Goal: Task Accomplishment & Management: Use online tool/utility

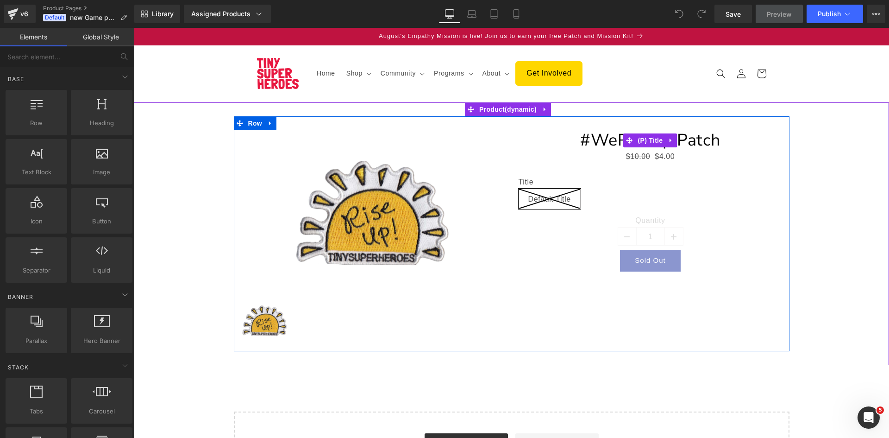
drag, startPoint x: 612, startPoint y: 147, endPoint x: 619, endPoint y: 159, distance: 13.5
click at [612, 147] on link "#WeRiseUp Patch" at bounding box center [650, 140] width 140 height 20
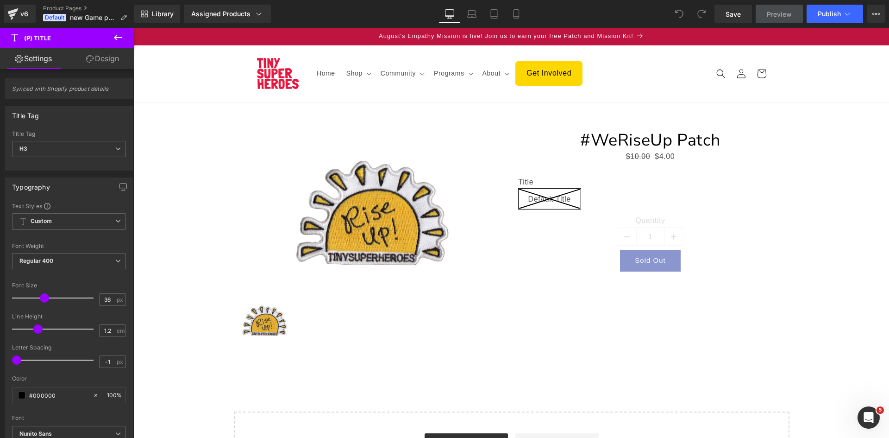
click at [119, 34] on icon at bounding box center [118, 37] width 11 height 11
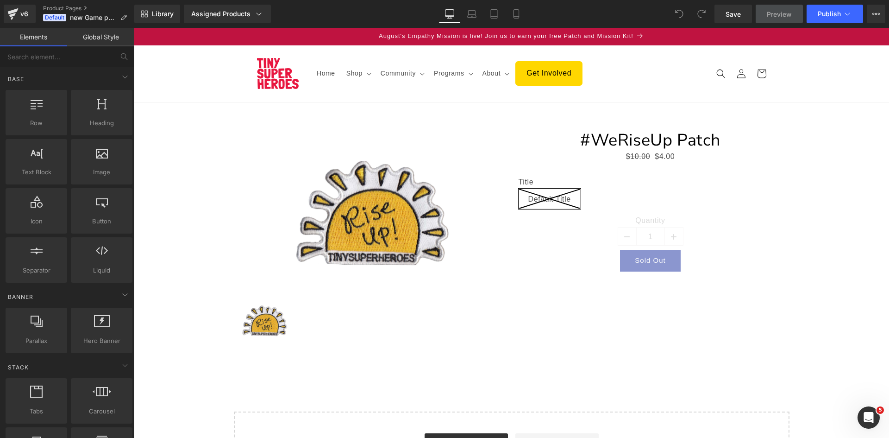
click at [37, 37] on link "Elements" at bounding box center [33, 37] width 67 height 19
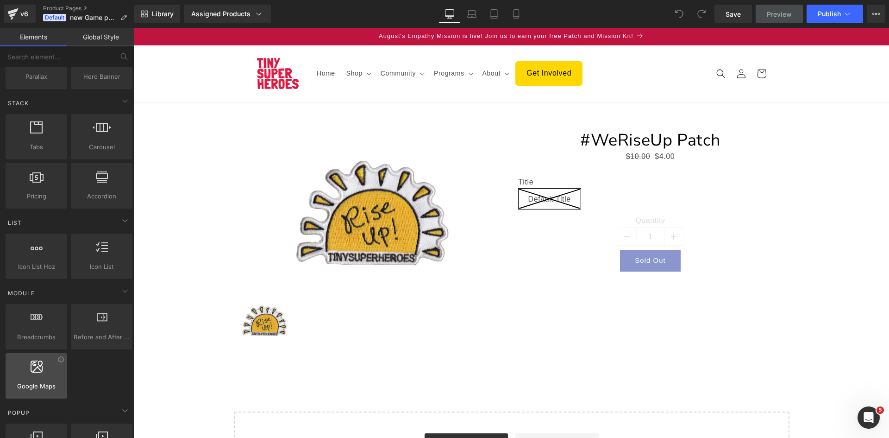
scroll to position [139, 0]
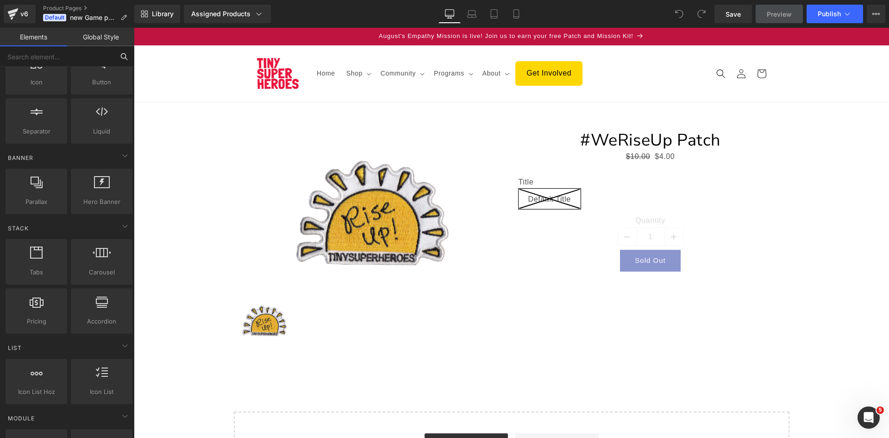
click at [57, 57] on input "text" at bounding box center [57, 56] width 114 height 20
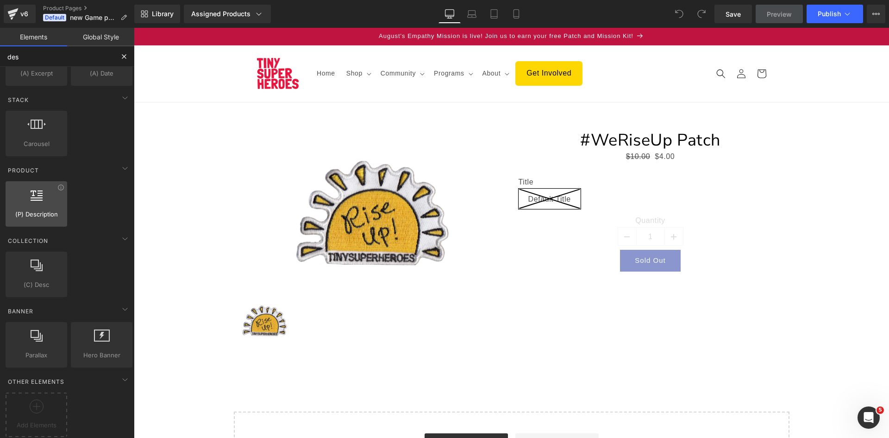
scroll to position [0, 0]
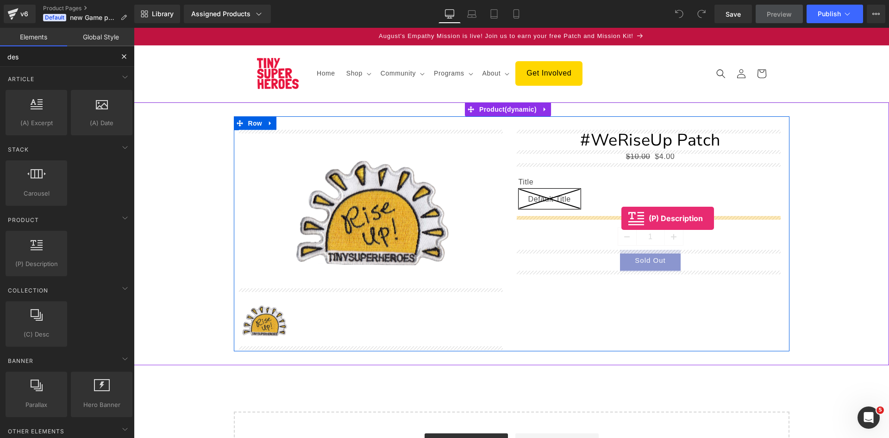
drag, startPoint x: 166, startPoint y: 275, endPoint x: 622, endPoint y: 218, distance: 458.8
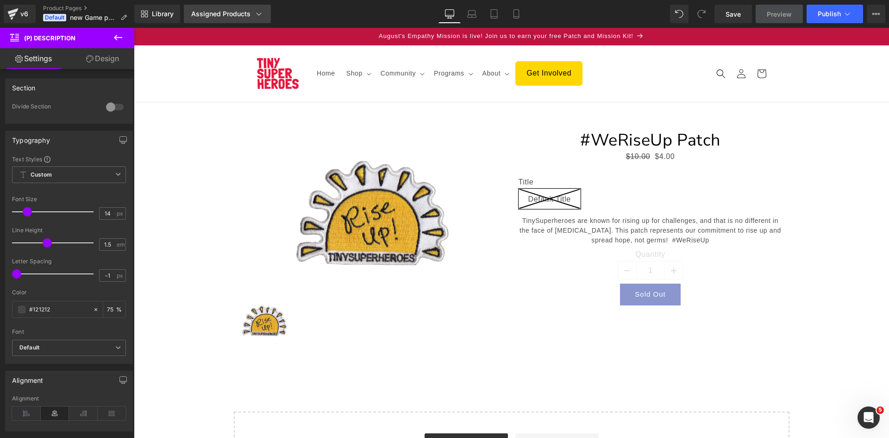
click at [245, 10] on div "Assigned Products" at bounding box center [227, 13] width 72 height 9
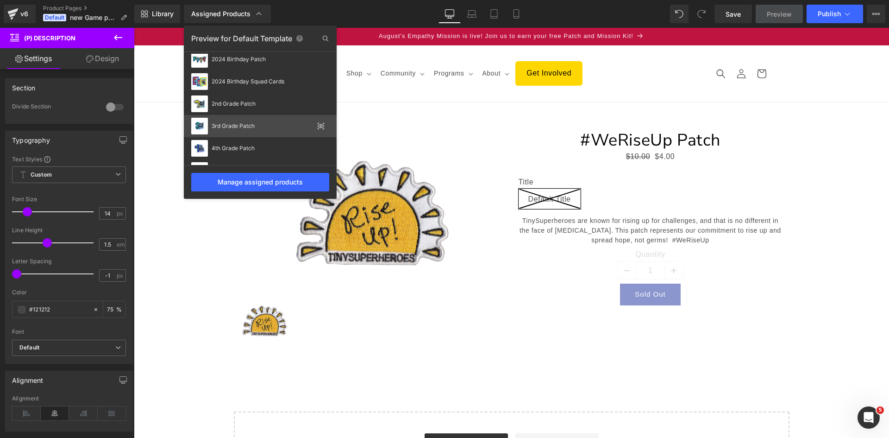
scroll to position [783, 0]
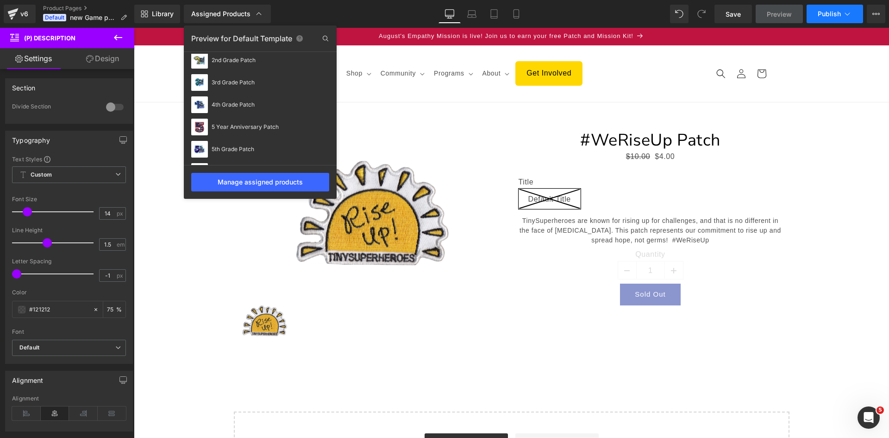
click at [828, 13] on span "Publish" at bounding box center [829, 13] width 23 height 7
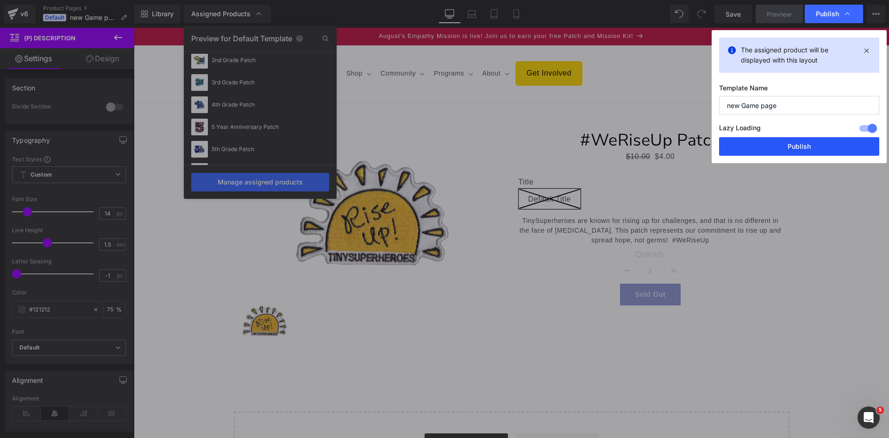
click at [798, 147] on button "Publish" at bounding box center [799, 146] width 160 height 19
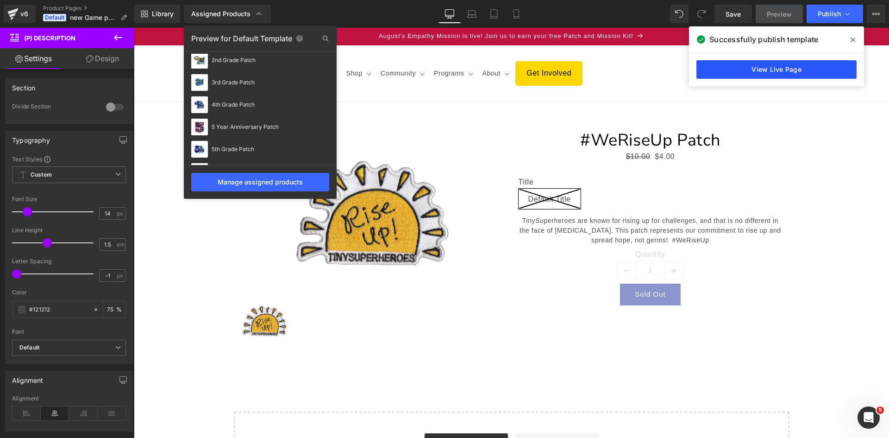
click at [769, 73] on link "View Live Page" at bounding box center [777, 69] width 160 height 19
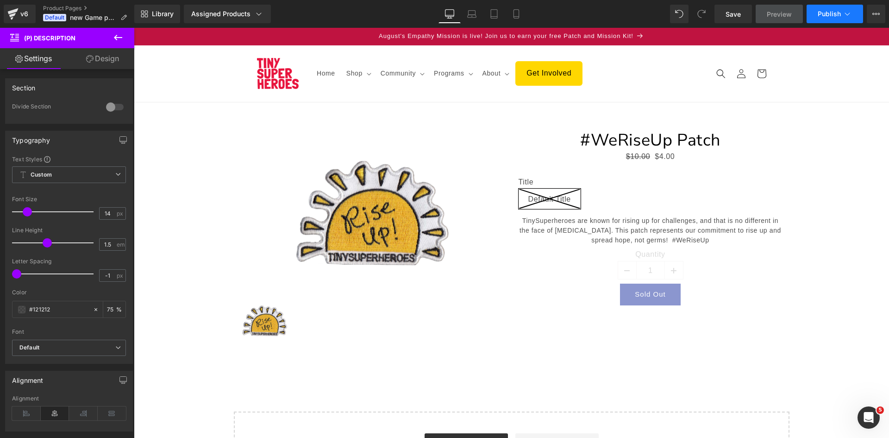
click at [826, 15] on span "Publish" at bounding box center [829, 13] width 23 height 7
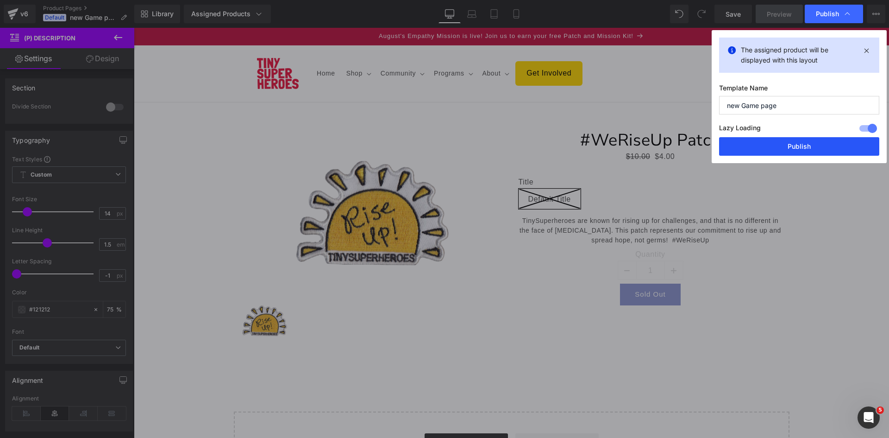
click at [786, 139] on button "Publish" at bounding box center [799, 146] width 160 height 19
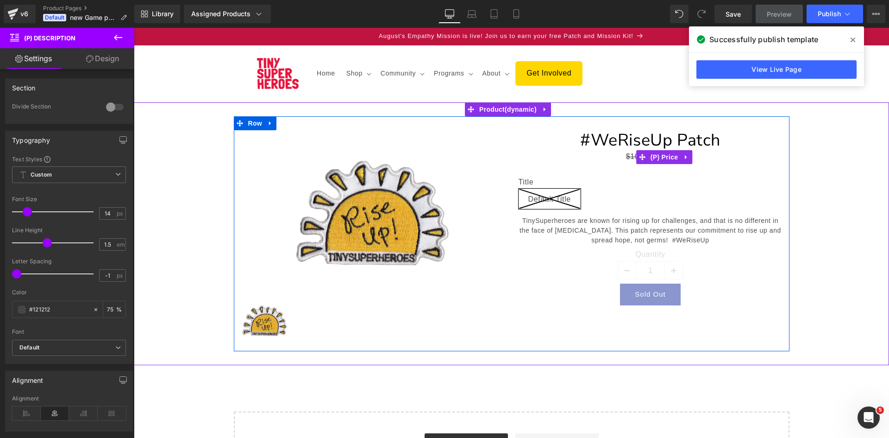
click at [623, 157] on div "$10.00 $4.00" at bounding box center [651, 156] width 264 height 13
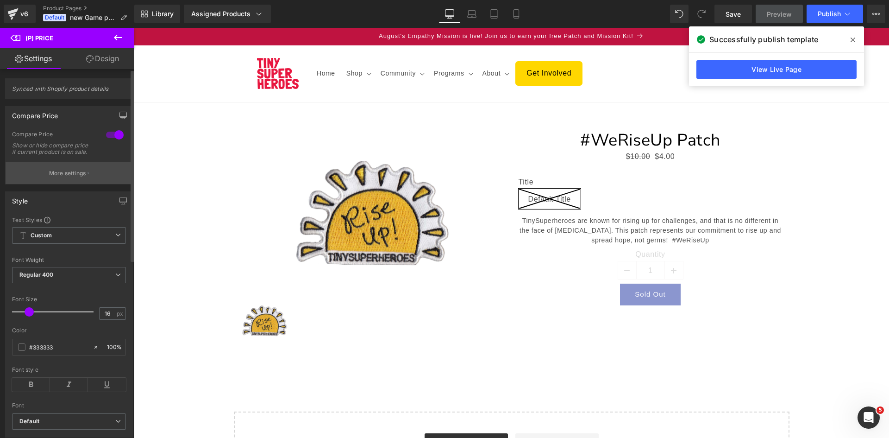
click at [42, 183] on button "More settings" at bounding box center [69, 173] width 127 height 22
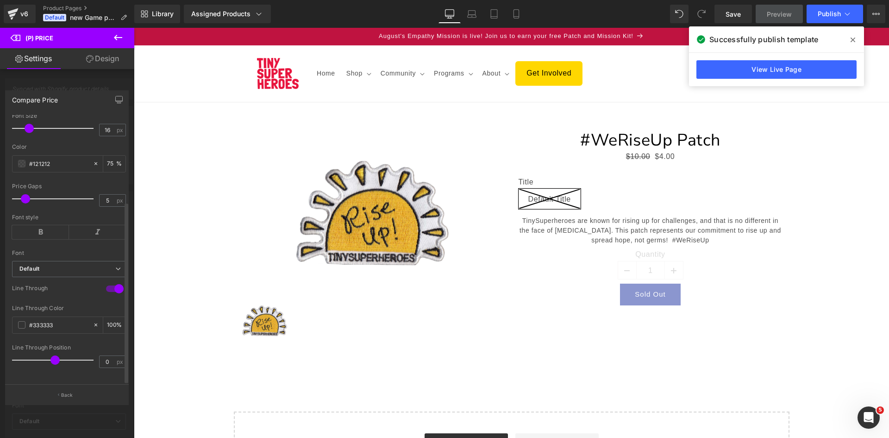
scroll to position [0, 0]
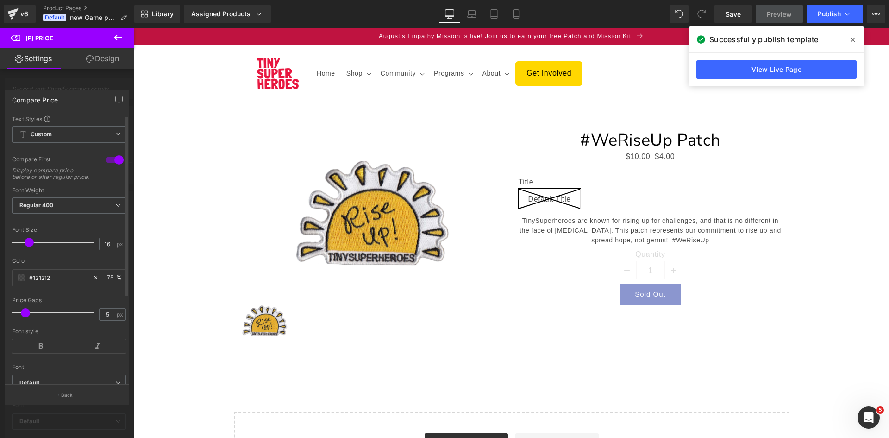
click at [110, 158] on div at bounding box center [115, 159] width 22 height 15
drag, startPoint x: 15, startPoint y: 36, endPoint x: 25, endPoint y: 38, distance: 10.4
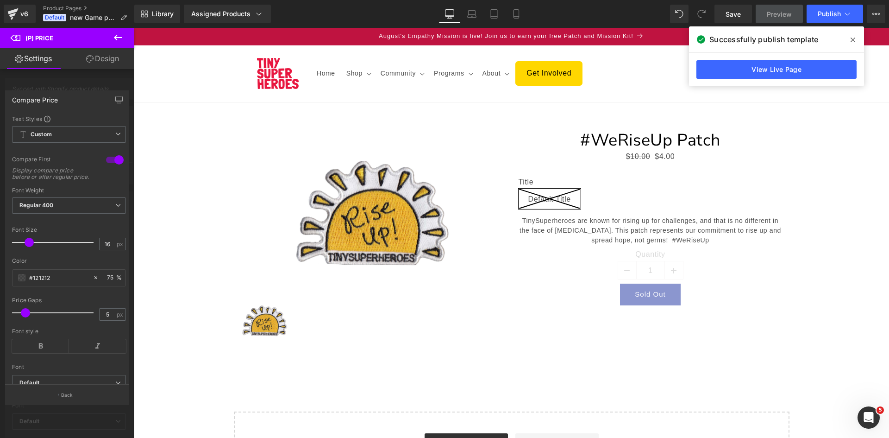
click at [15, 36] on icon at bounding box center [15, 37] width 10 height 9
click at [115, 39] on icon at bounding box center [118, 37] width 11 height 11
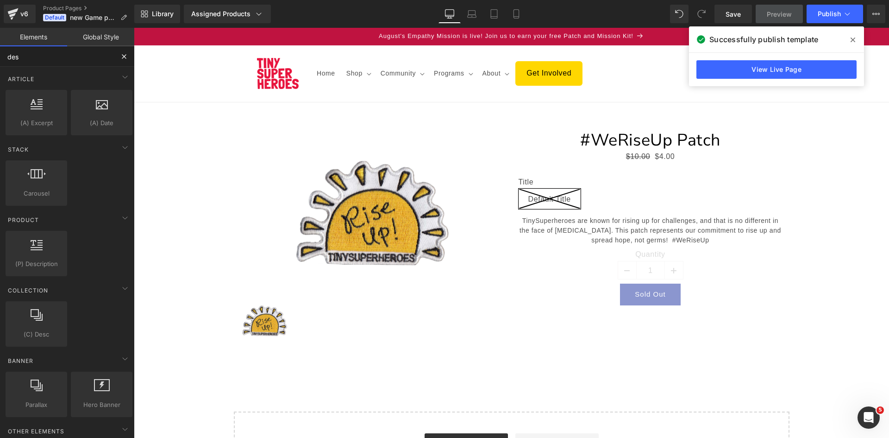
click at [62, 63] on input "des" at bounding box center [57, 56] width 114 height 20
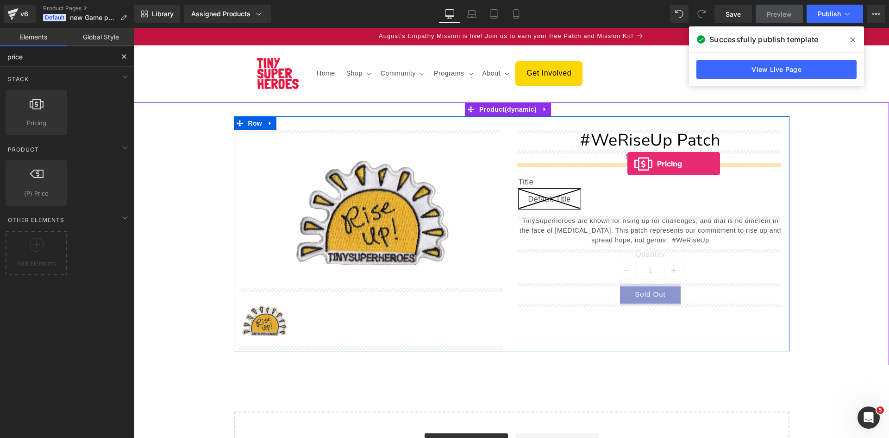
drag, startPoint x: 170, startPoint y: 142, endPoint x: 628, endPoint y: 164, distance: 457.7
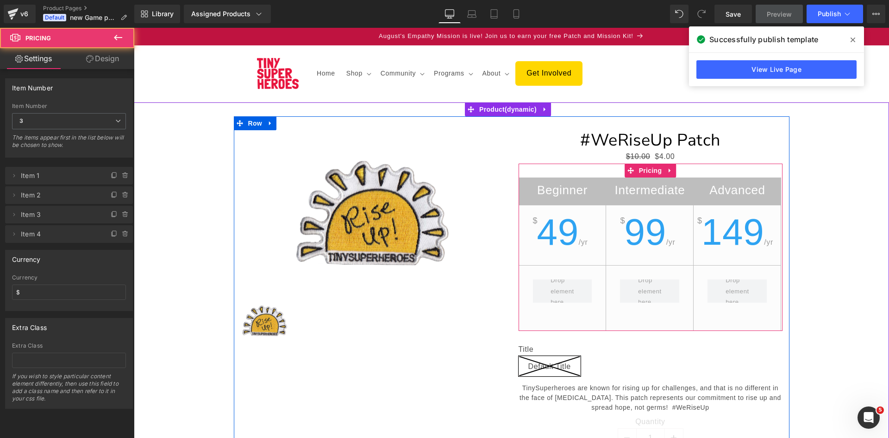
click at [556, 169] on div "Beginner $ 49 /yr Intermediate $ 99 /yr Advanced $ 149 /yr" at bounding box center [651, 247] width 264 height 167
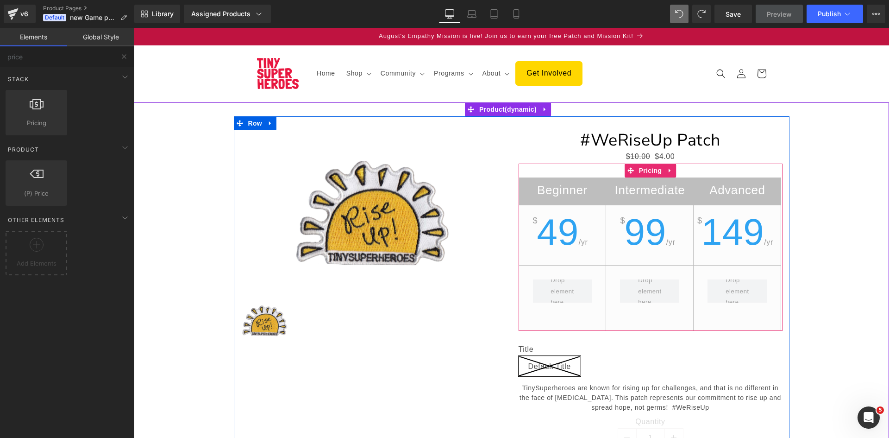
click at [642, 212] on span "99" at bounding box center [646, 231] width 42 height 41
click at [599, 200] on h2 "Beginner" at bounding box center [562, 192] width 87 height 18
click at [636, 200] on h2 "Intermediate" at bounding box center [649, 192] width 87 height 18
click at [672, 172] on link at bounding box center [670, 171] width 12 height 14
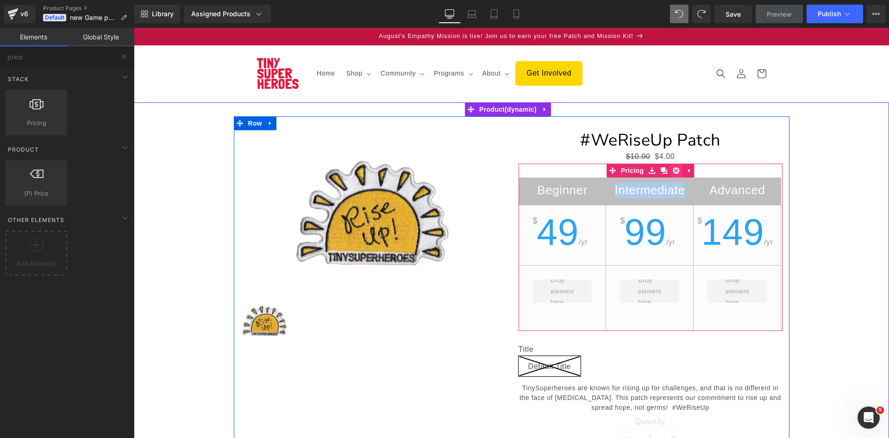
click at [677, 172] on link at bounding box center [676, 171] width 12 height 14
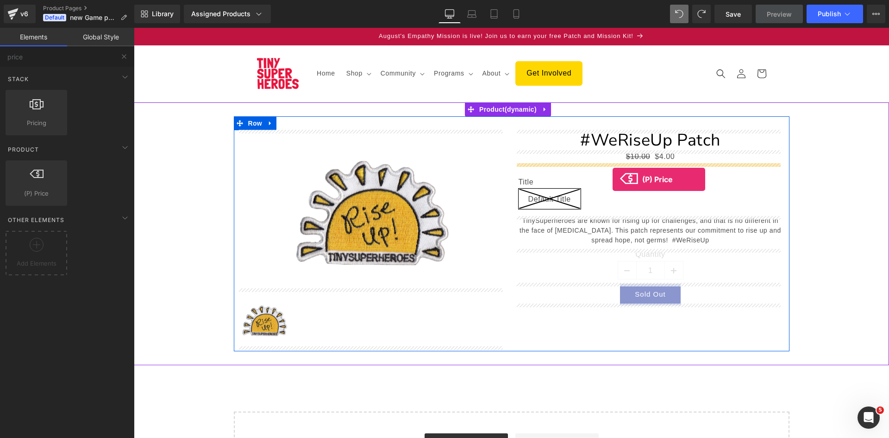
drag, startPoint x: 170, startPoint y: 209, endPoint x: 613, endPoint y: 179, distance: 443.9
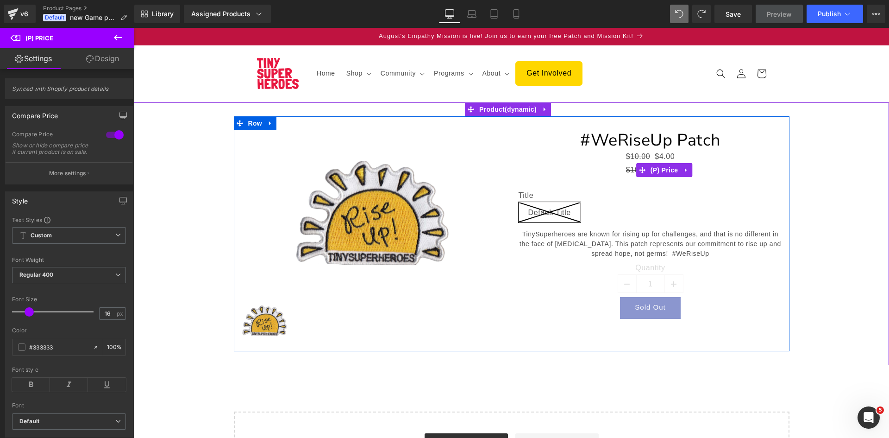
click at [631, 170] on span "$10.00" at bounding box center [638, 170] width 25 height 8
click at [685, 170] on icon at bounding box center [686, 170] width 2 height 4
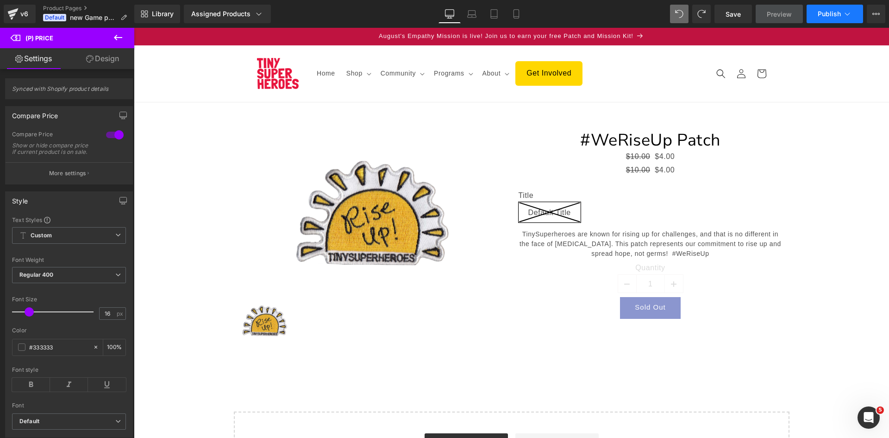
click at [826, 16] on span "Publish" at bounding box center [829, 13] width 23 height 7
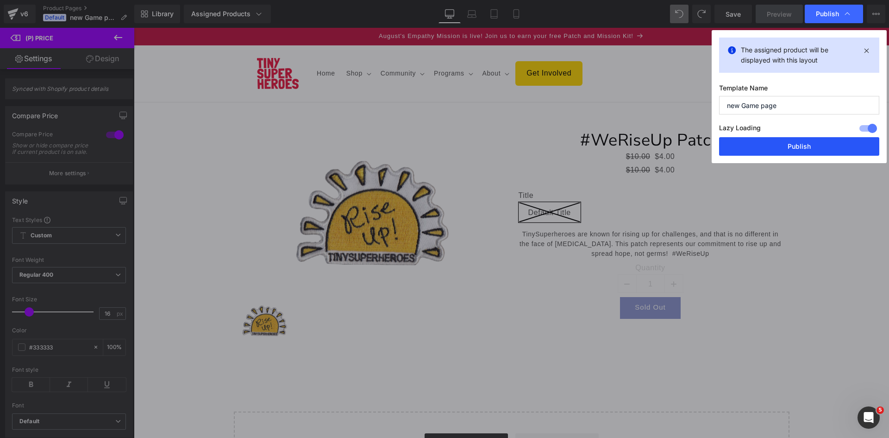
click at [786, 145] on button "Publish" at bounding box center [799, 146] width 160 height 19
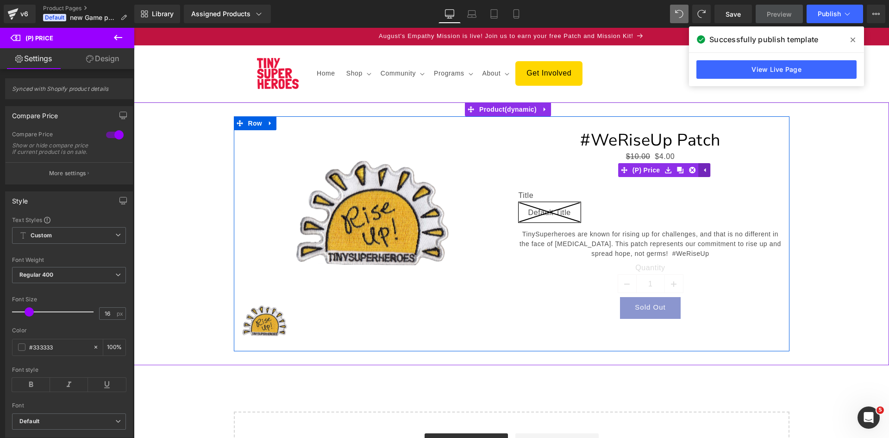
click at [703, 167] on icon at bounding box center [704, 170] width 6 height 7
click at [687, 171] on link at bounding box center [686, 170] width 12 height 14
click at [689, 169] on icon at bounding box center [692, 170] width 6 height 6
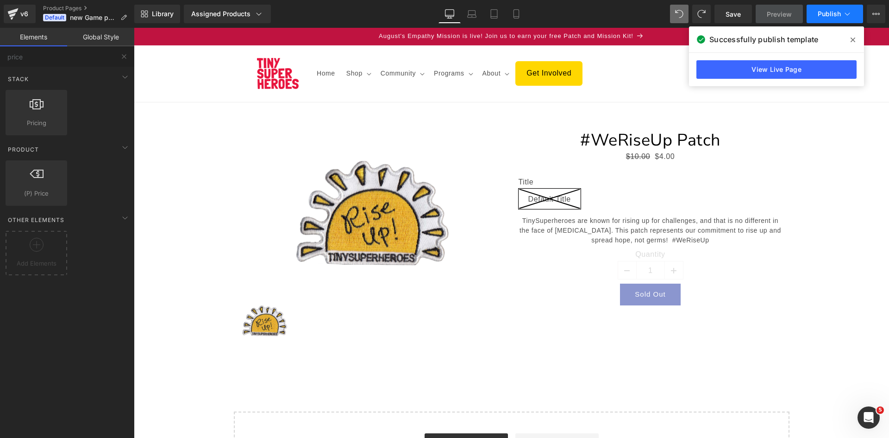
click at [831, 12] on span "Publish" at bounding box center [829, 13] width 23 height 7
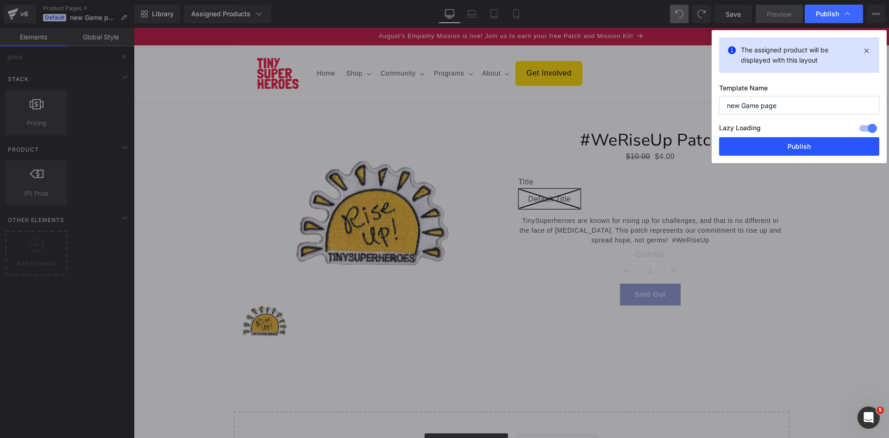
click at [768, 152] on button "Publish" at bounding box center [799, 146] width 160 height 19
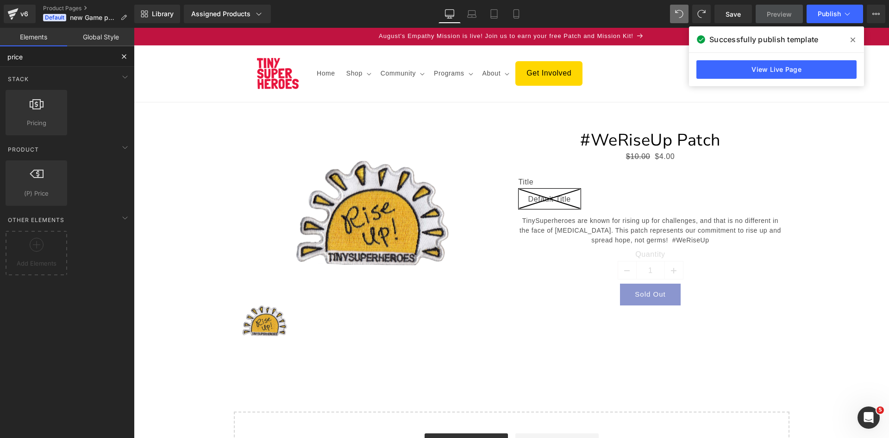
click at [61, 57] on input "price" at bounding box center [57, 56] width 114 height 20
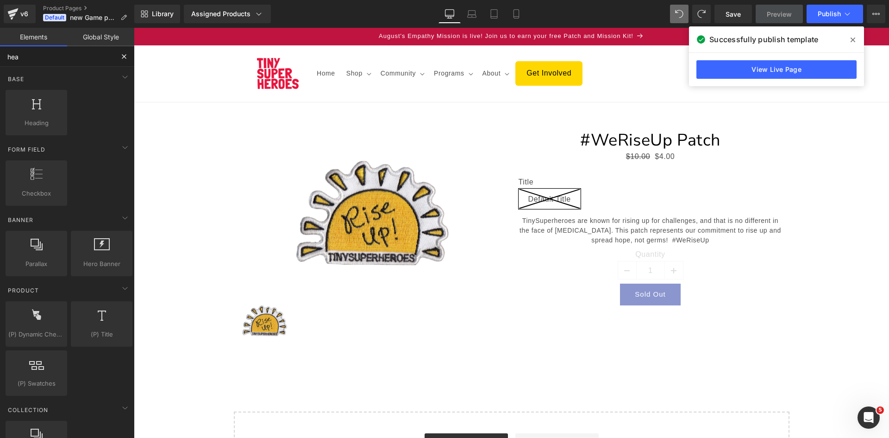
type input "head"
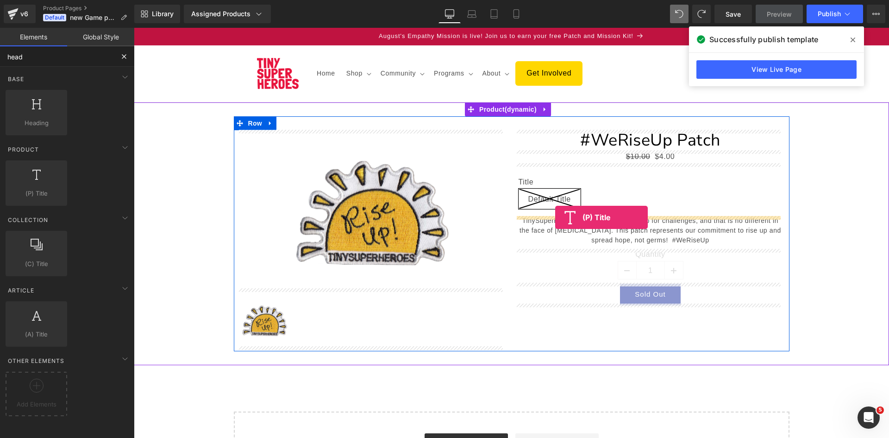
drag, startPoint x: 169, startPoint y: 210, endPoint x: 555, endPoint y: 217, distance: 386.4
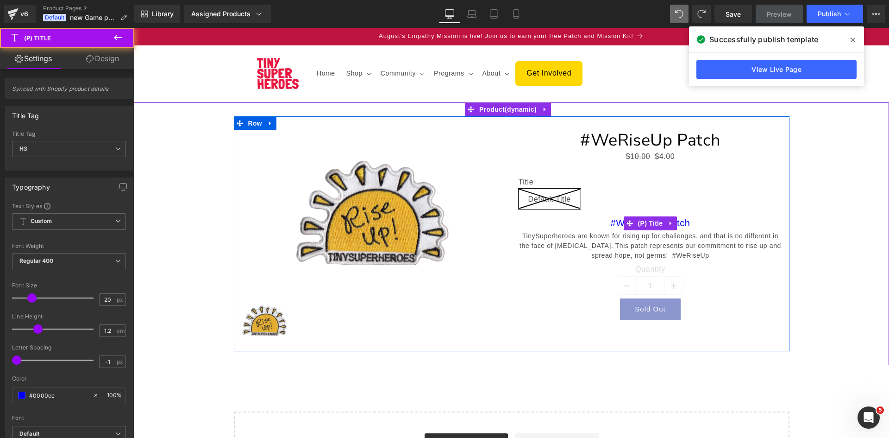
click at [614, 217] on link "#WeRiseUp Patch" at bounding box center [651, 222] width 80 height 11
click at [665, 222] on link at bounding box center [671, 223] width 12 height 14
click at [675, 221] on icon at bounding box center [677, 223] width 6 height 6
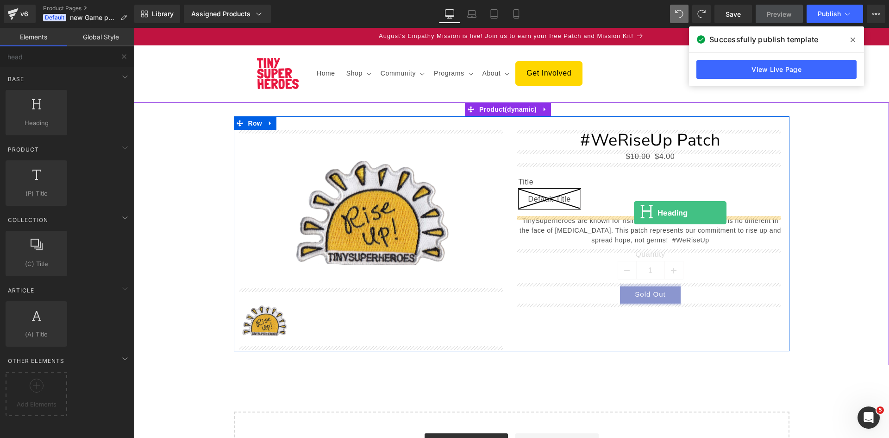
drag, startPoint x: 167, startPoint y: 138, endPoint x: 634, endPoint y: 213, distance: 472.8
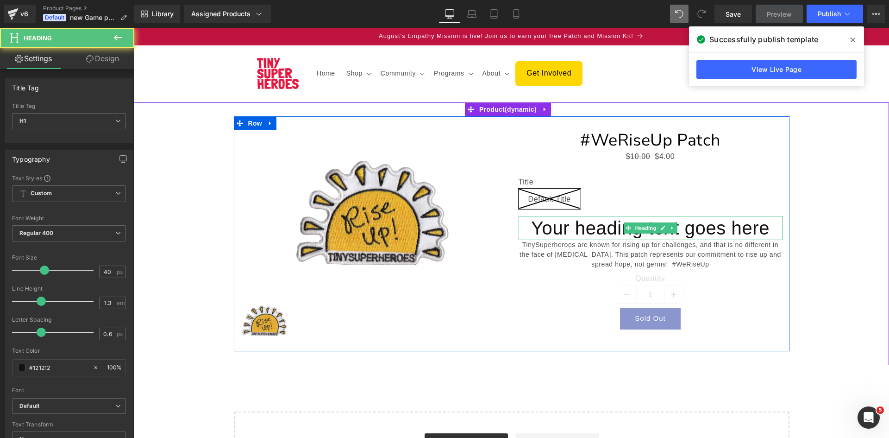
click at [587, 226] on h1 "Your heading text goes here" at bounding box center [651, 228] width 264 height 24
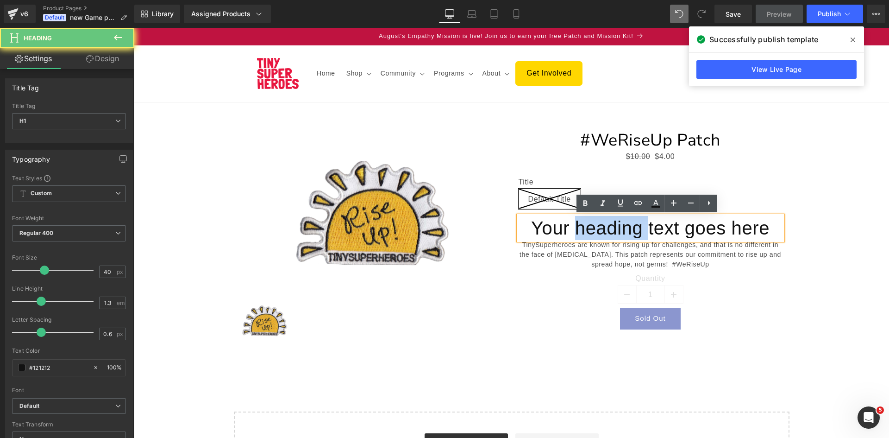
click at [587, 226] on h1 "Your heading text goes here" at bounding box center [651, 228] width 264 height 24
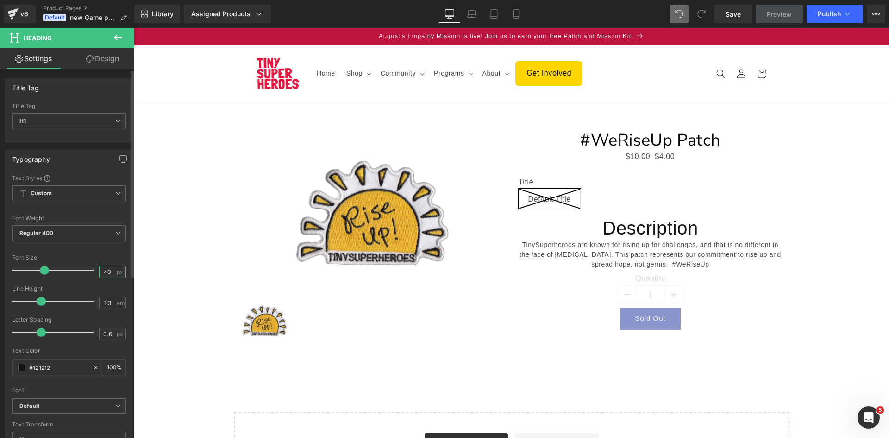
click at [103, 271] on input "40" at bounding box center [108, 272] width 16 height 12
type input "8"
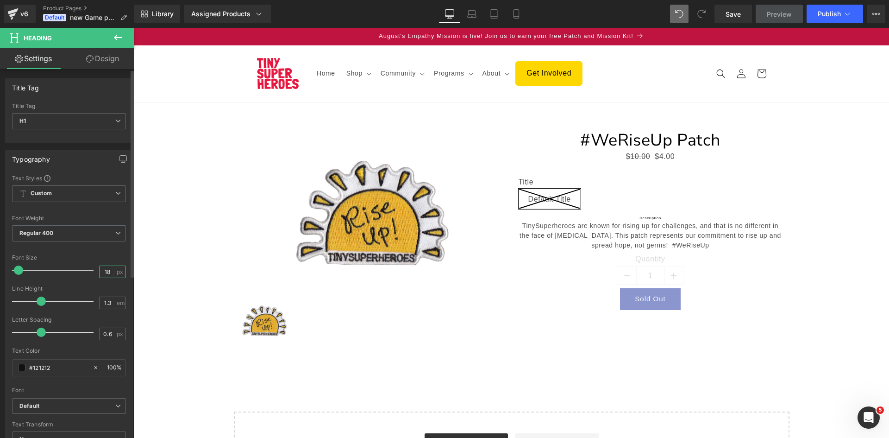
type input "18"
click at [57, 230] on span "Regular 400" at bounding box center [69, 233] width 114 height 16
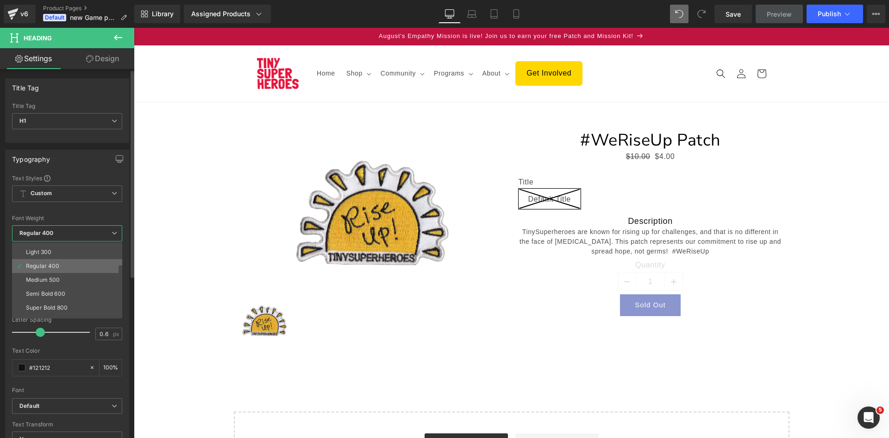
scroll to position [46, 0]
click at [53, 274] on div "Semi Bold 600" at bounding box center [45, 272] width 39 height 6
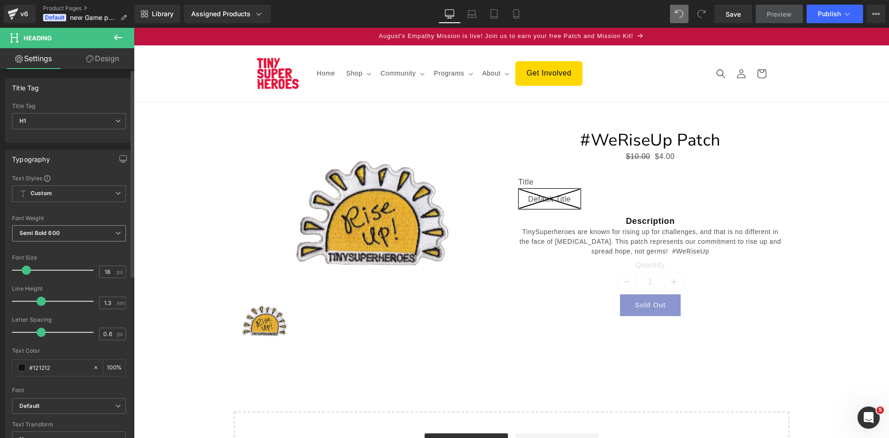
click at [48, 234] on b "Semi Bold 600" at bounding box center [39, 232] width 40 height 7
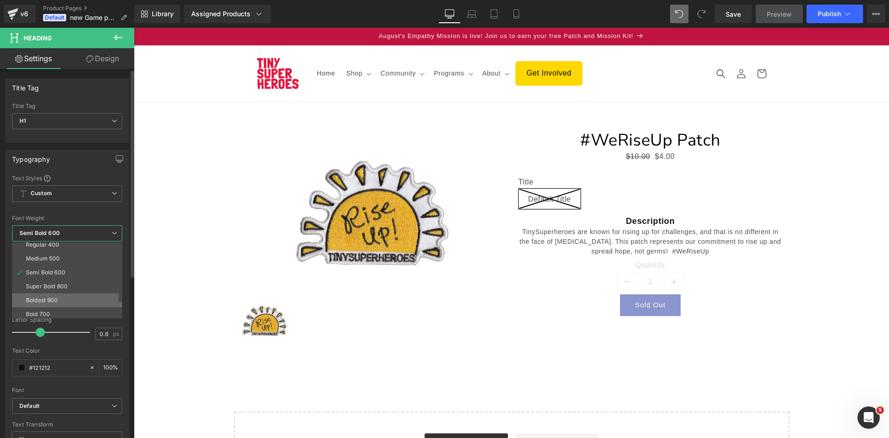
click at [48, 299] on div "Boldest 900" at bounding box center [42, 300] width 32 height 6
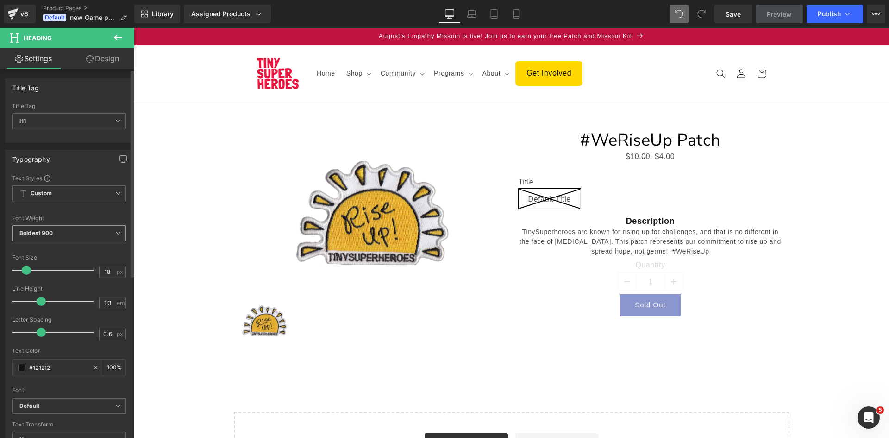
click at [60, 237] on span "Boldest 900" at bounding box center [69, 233] width 114 height 16
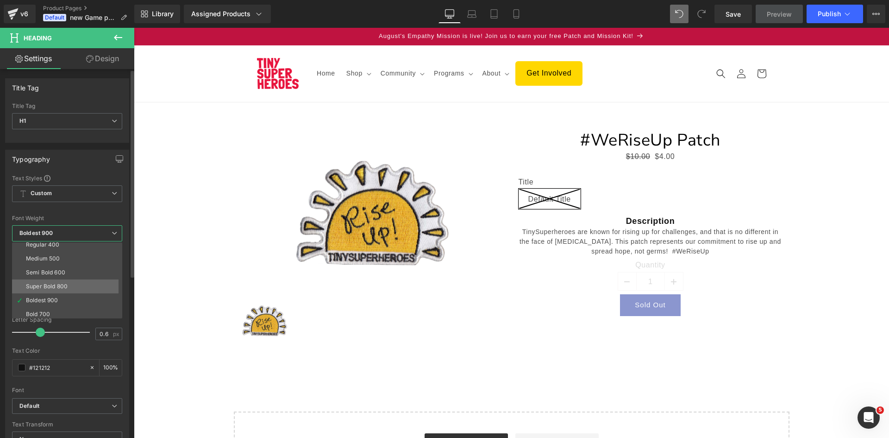
click at [53, 285] on div "Super Bold 800" at bounding box center [47, 286] width 42 height 6
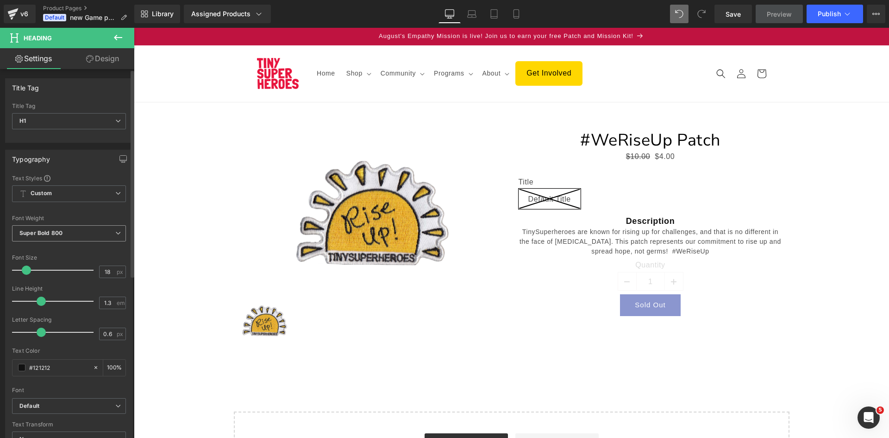
click at [53, 237] on span "Super Bold 800" at bounding box center [69, 233] width 114 height 16
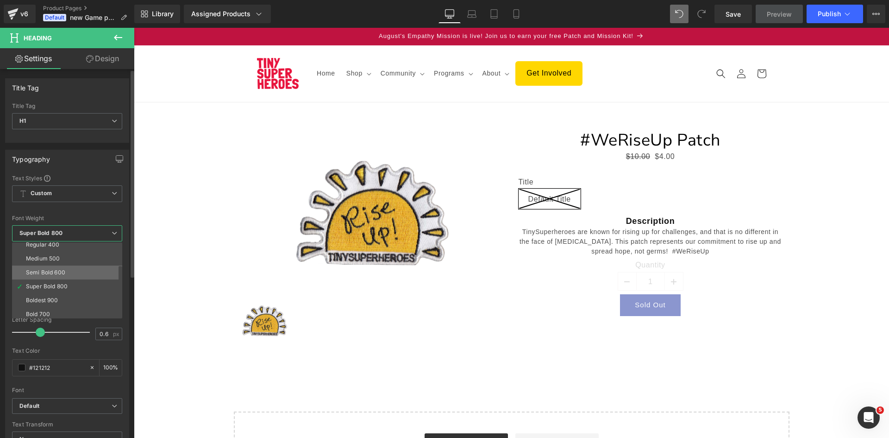
click at [50, 275] on div "Semi Bold 600" at bounding box center [45, 272] width 39 height 6
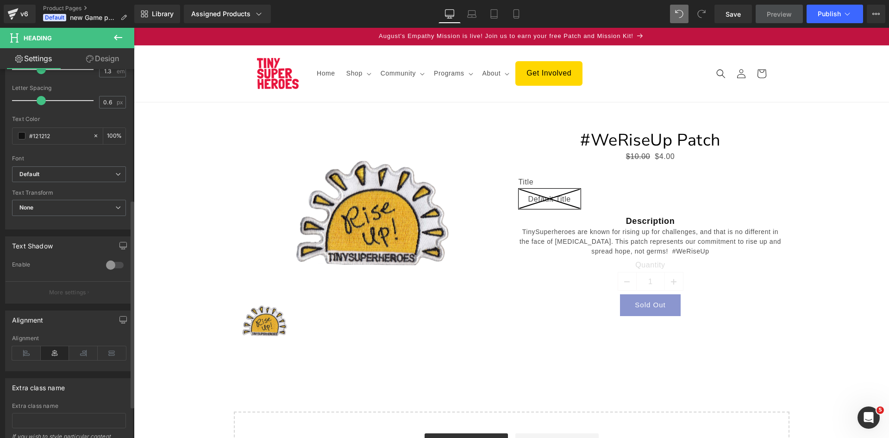
scroll to position [0, 0]
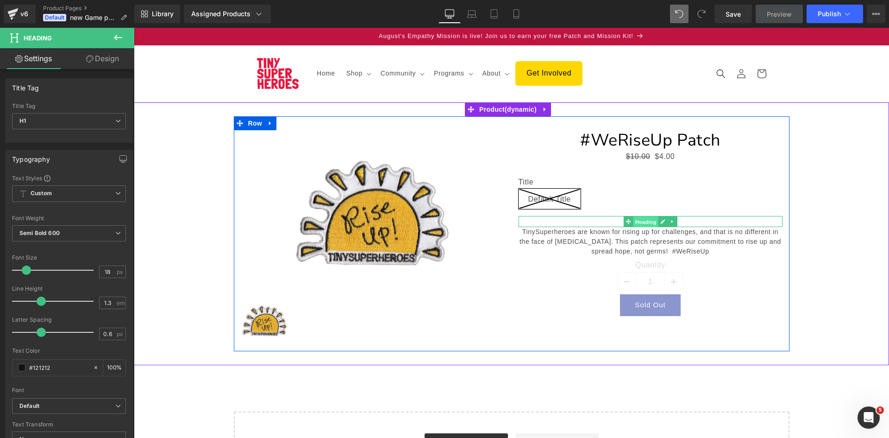
click at [642, 220] on span "Heading" at bounding box center [645, 221] width 25 height 11
click at [662, 219] on icon at bounding box center [663, 222] width 5 height 6
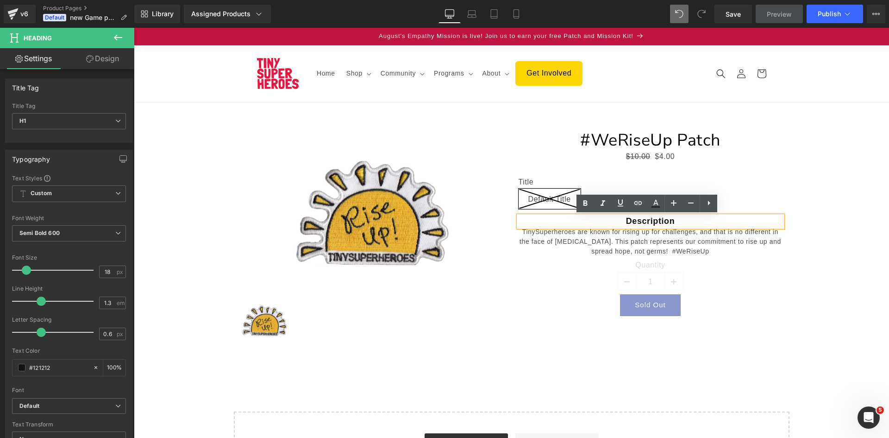
click at [674, 221] on h1 "Description" at bounding box center [651, 221] width 264 height 11
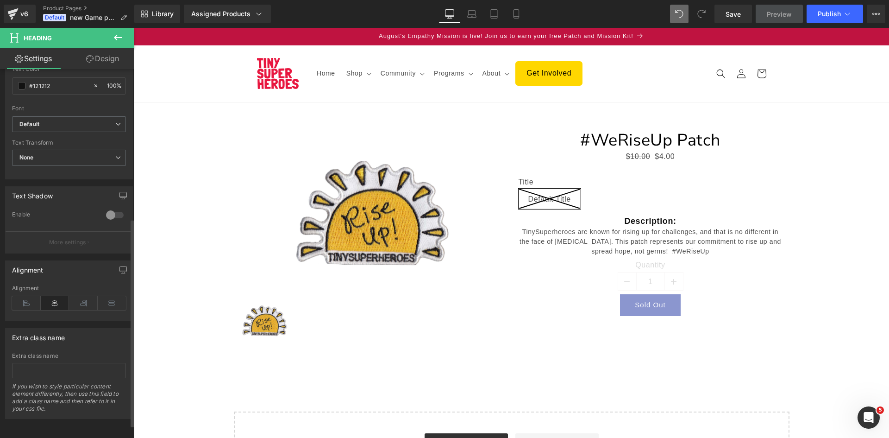
scroll to position [289, 0]
click at [22, 296] on icon at bounding box center [26, 303] width 29 height 14
click at [56, 296] on icon at bounding box center [55, 303] width 29 height 14
click at [827, 13] on span "Publish" at bounding box center [829, 13] width 23 height 7
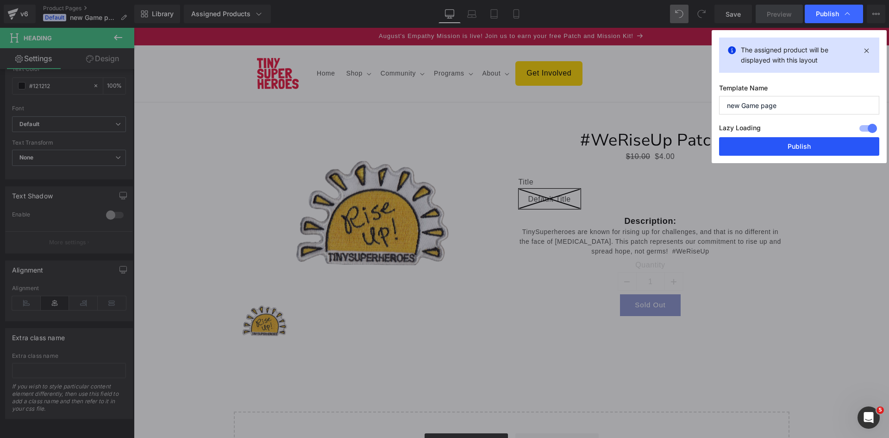
click at [768, 144] on button "Publish" at bounding box center [799, 146] width 160 height 19
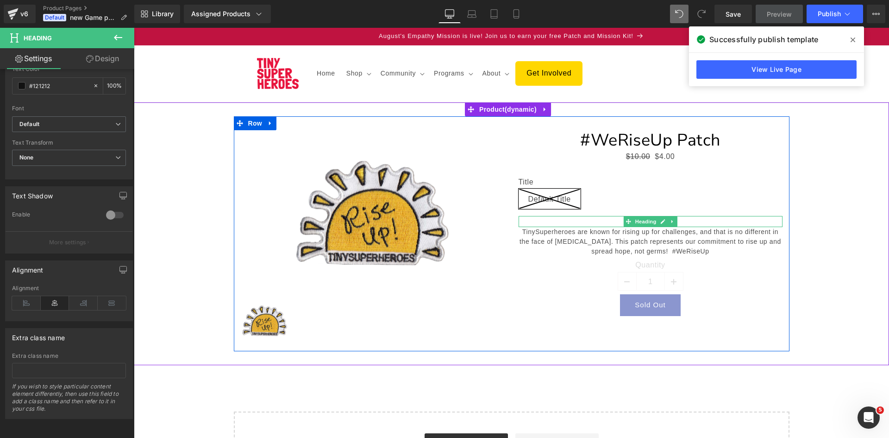
click at [600, 220] on h1 "Description:" at bounding box center [651, 221] width 264 height 11
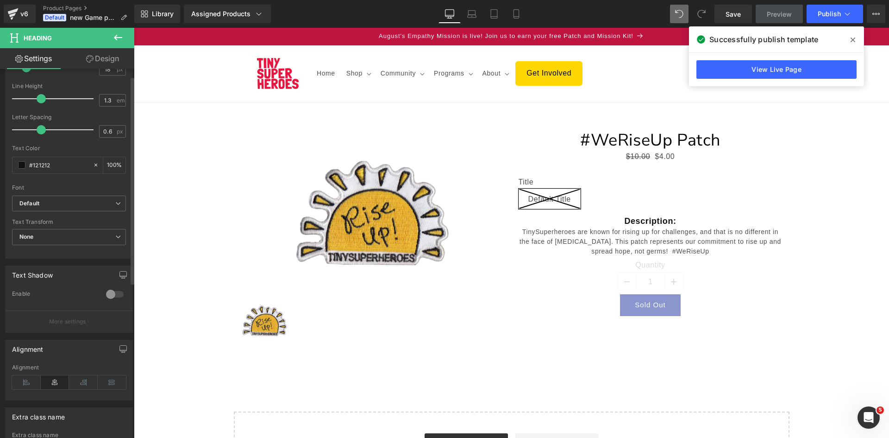
scroll to position [0, 0]
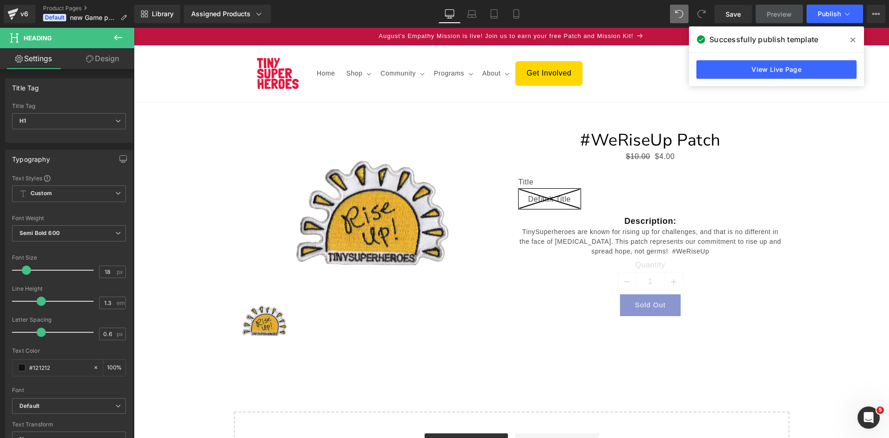
click at [91, 56] on icon at bounding box center [89, 58] width 7 height 7
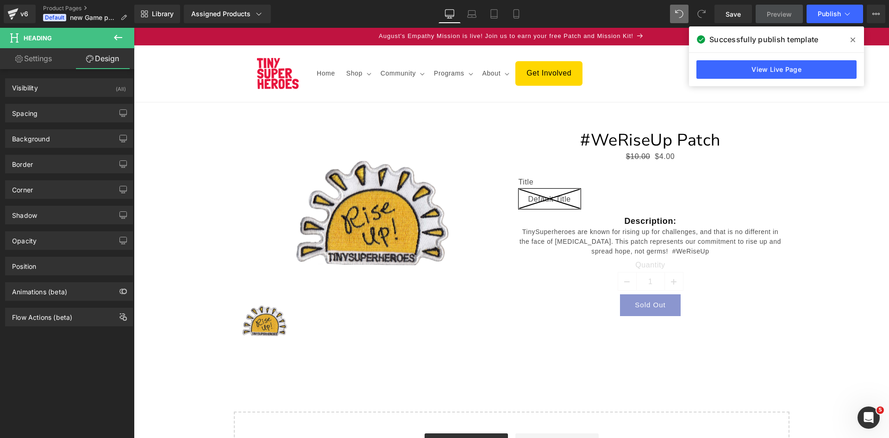
drag, startPoint x: 117, startPoint y: 36, endPoint x: 102, endPoint y: 43, distance: 16.2
click at [117, 36] on icon at bounding box center [118, 37] width 11 height 11
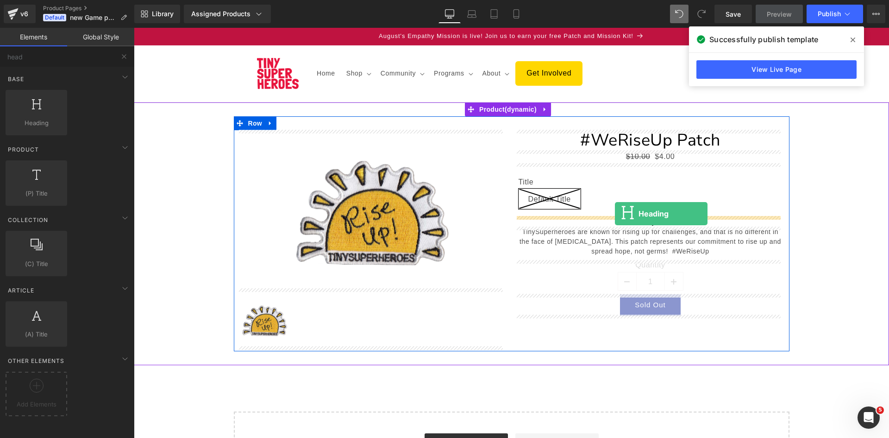
drag, startPoint x: 169, startPoint y: 131, endPoint x: 615, endPoint y: 214, distance: 453.7
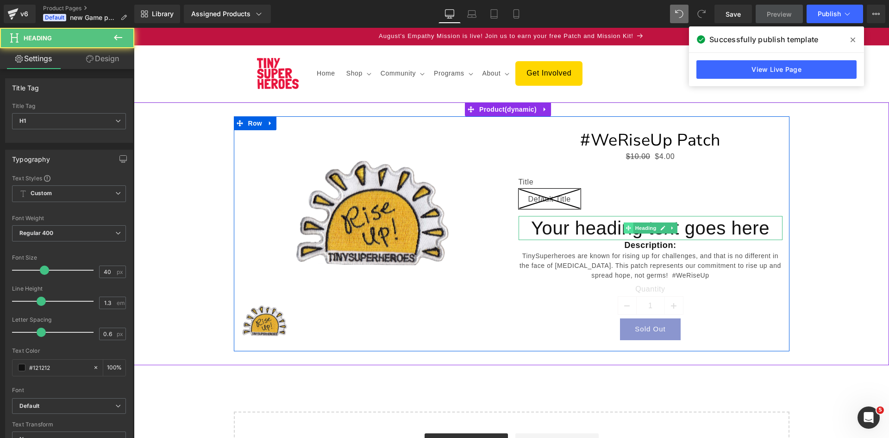
click at [628, 227] on span at bounding box center [628, 227] width 10 height 11
click at [601, 226] on h1 "Your heading text goes here" at bounding box center [651, 228] width 264 height 24
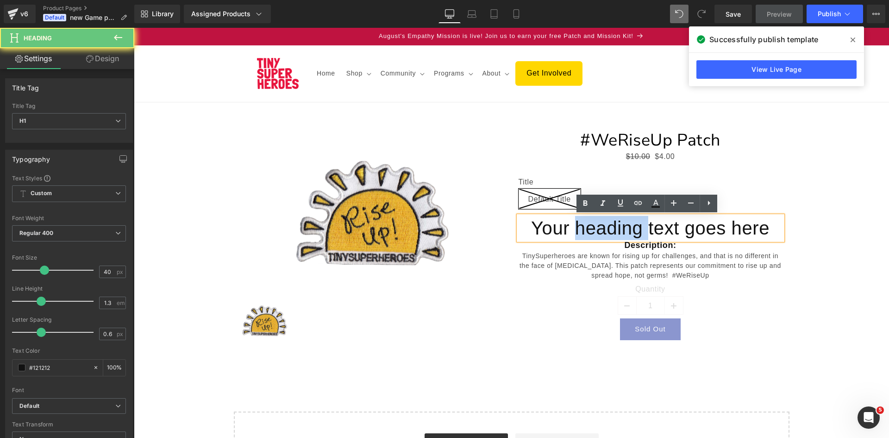
click at [601, 226] on h1 "Your heading text goes here" at bounding box center [651, 228] width 264 height 24
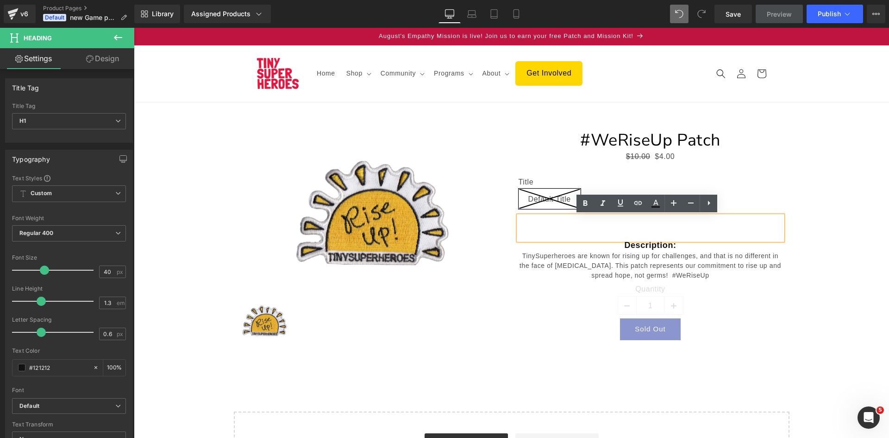
click at [491, 248] on div "Sale Off" at bounding box center [373, 209] width 264 height 158
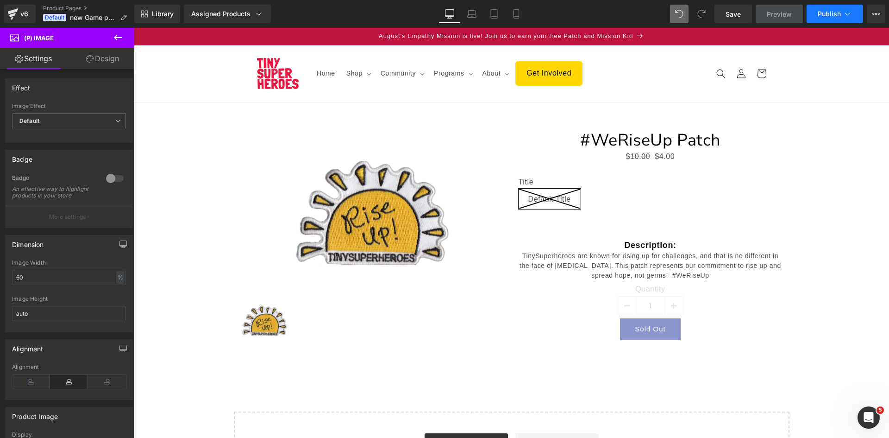
click at [822, 9] on button "Publish" at bounding box center [835, 14] width 57 height 19
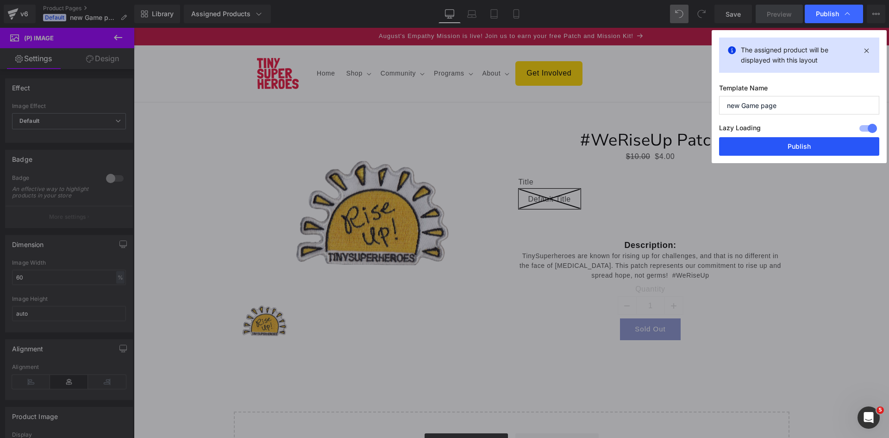
click at [779, 143] on button "Publish" at bounding box center [799, 146] width 160 height 19
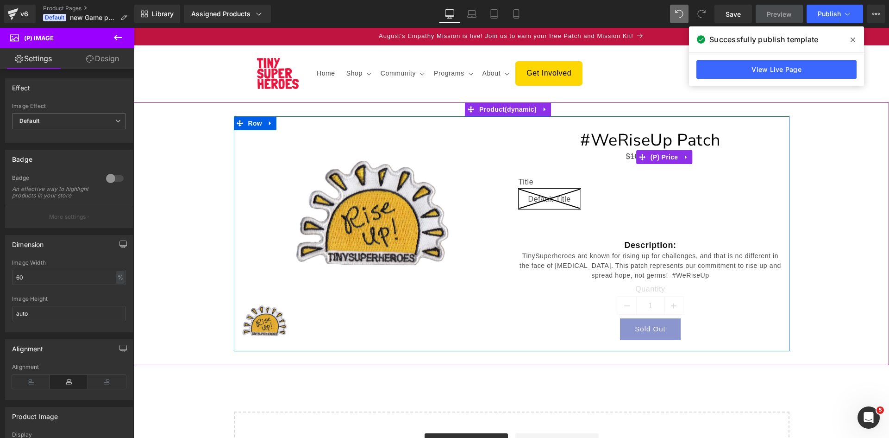
click at [626, 156] on span "$10.00" at bounding box center [638, 156] width 25 height 8
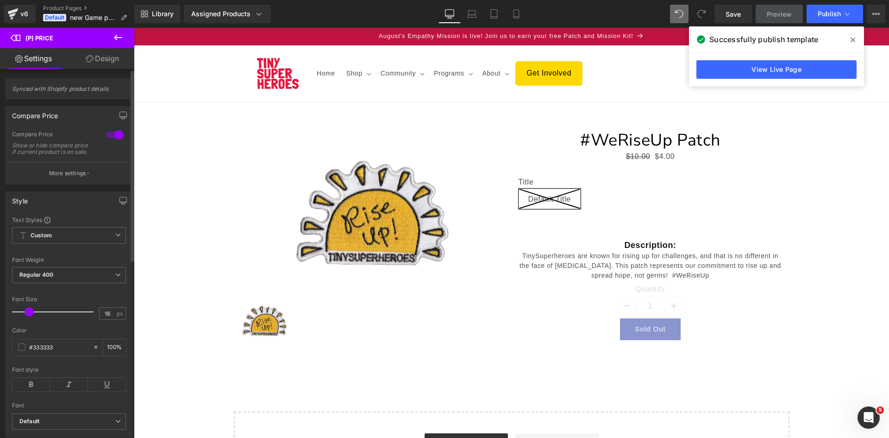
click at [61, 84] on div "Synced with Shopify product details" at bounding box center [69, 88] width 128 height 21
click at [93, 62] on link "Design" at bounding box center [102, 58] width 67 height 21
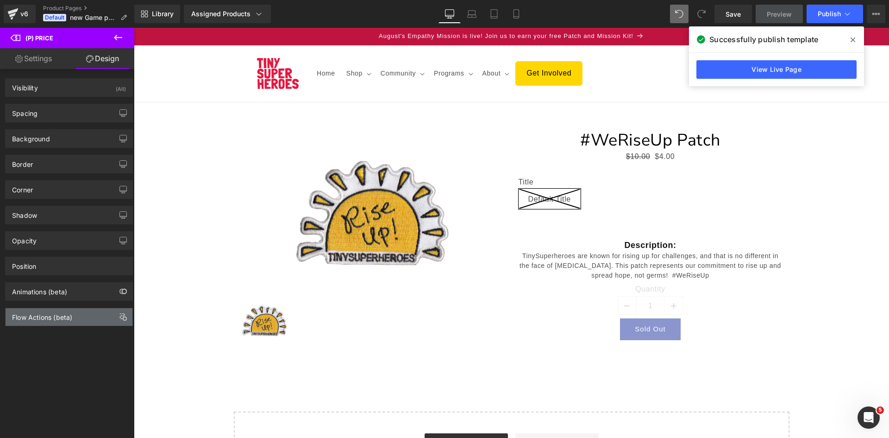
click at [44, 319] on div "Flow Actions (beta)" at bounding box center [42, 314] width 60 height 13
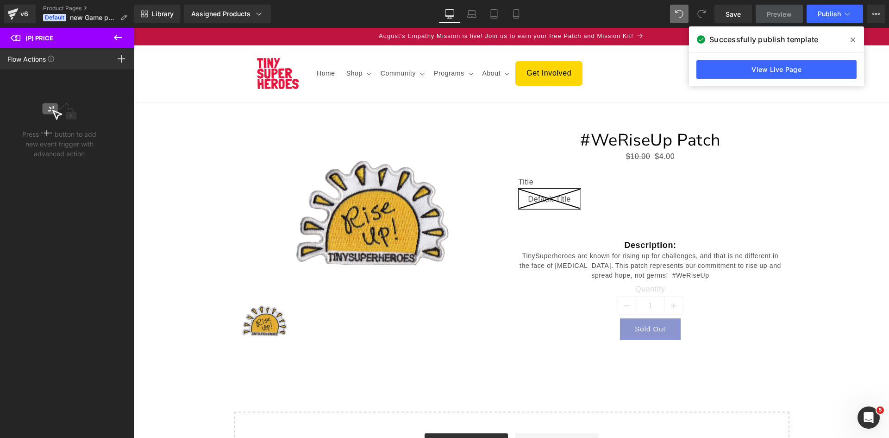
click at [117, 34] on icon at bounding box center [118, 37] width 11 height 11
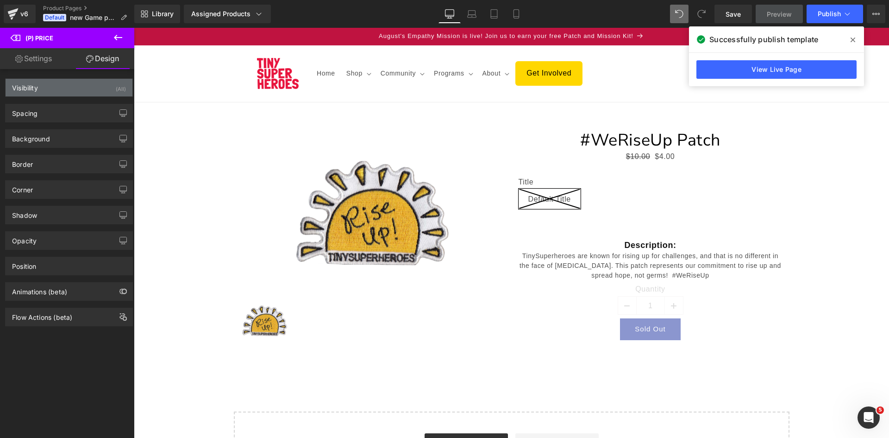
click at [34, 84] on div "Visibility" at bounding box center [25, 85] width 26 height 13
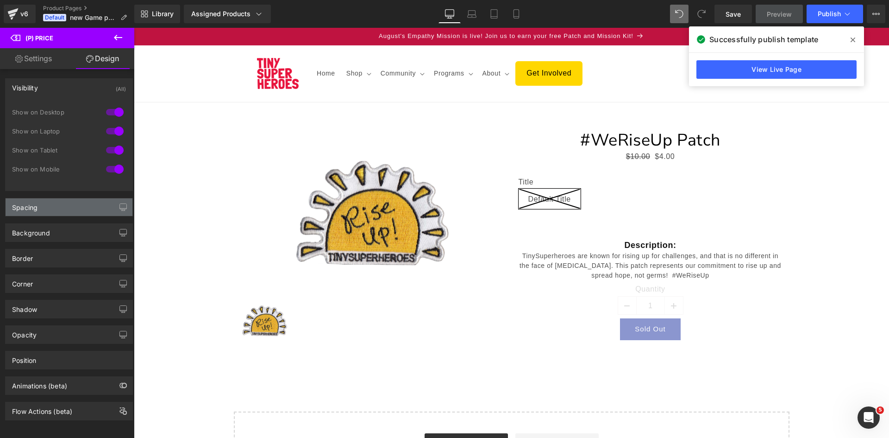
click at [14, 204] on div "Spacing" at bounding box center [24, 204] width 25 height 13
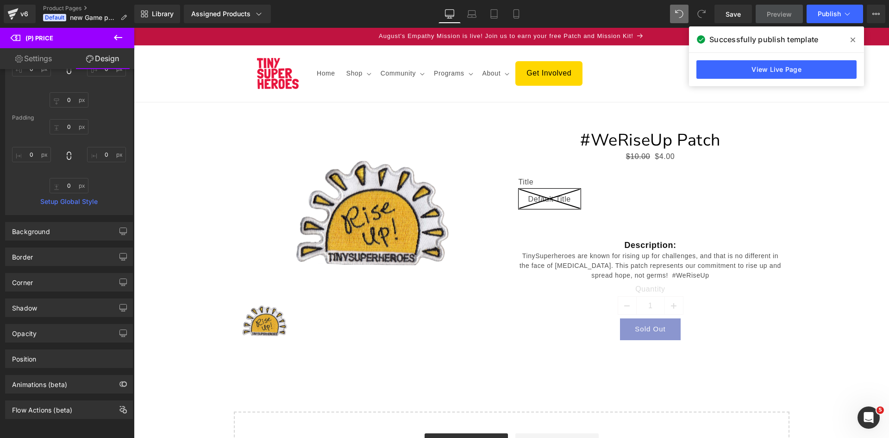
scroll to position [201, 0]
click at [24, 228] on div "Background" at bounding box center [69, 231] width 127 height 18
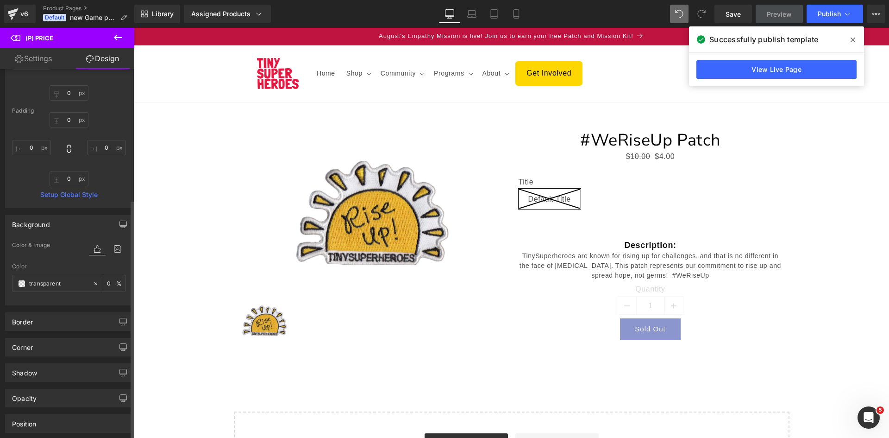
scroll to position [272, 0]
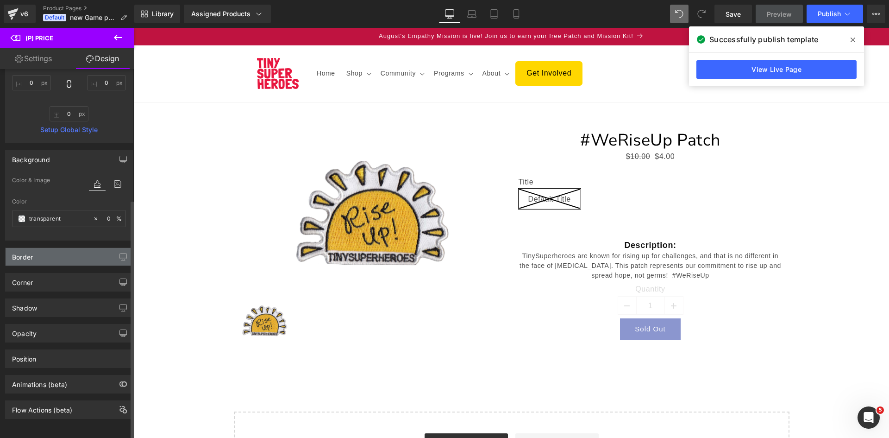
click at [26, 248] on div "Border" at bounding box center [22, 254] width 21 height 13
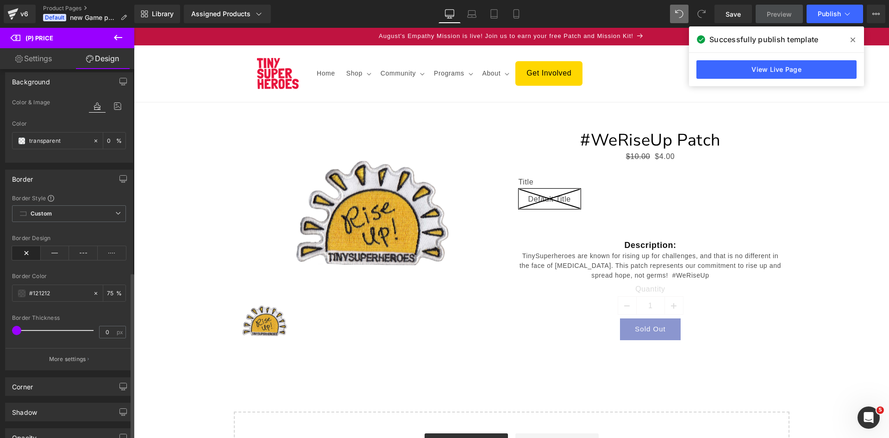
scroll to position [454, 0]
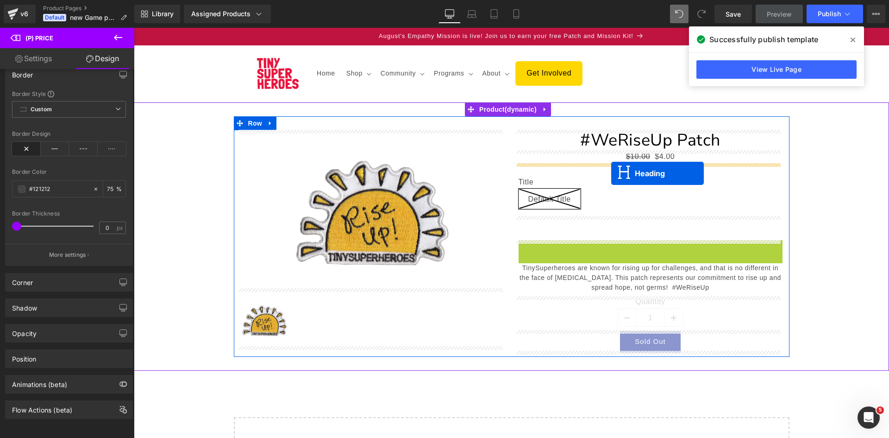
drag, startPoint x: 624, startPoint y: 246, endPoint x: 611, endPoint y: 173, distance: 74.3
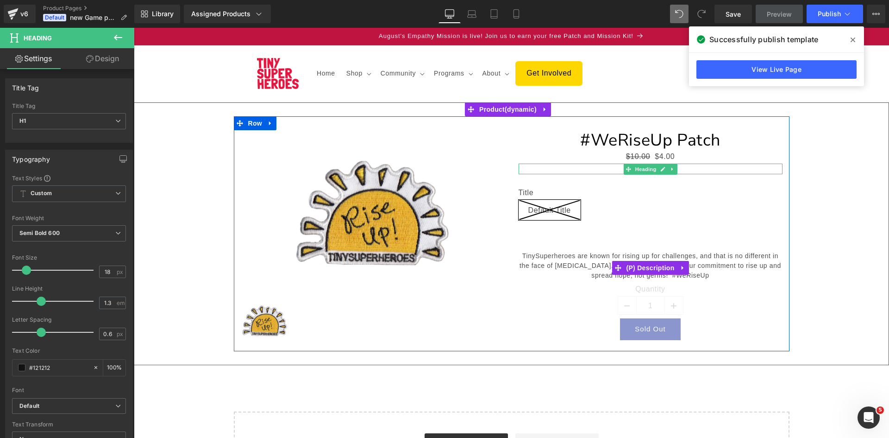
click at [579, 261] on p "TinySuperheroes are known for rising up for challenges, and that is no differen…" at bounding box center [651, 265] width 264 height 29
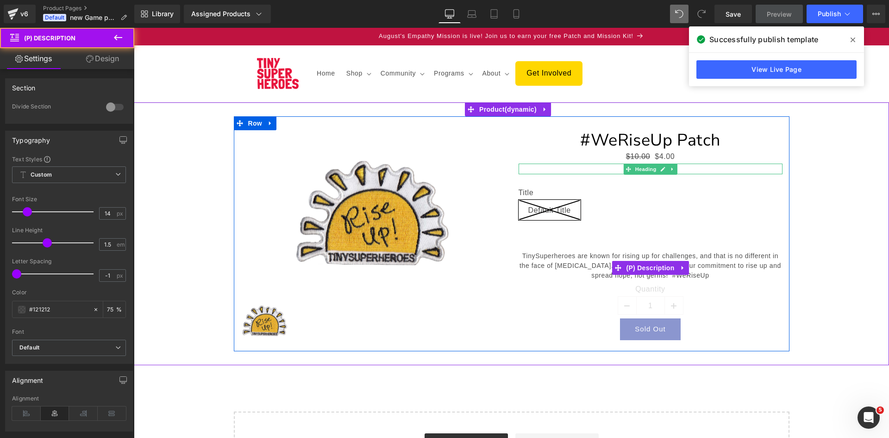
click at [579, 254] on p "TinySuperheroes are known for rising up for challenges, and that is no differen…" at bounding box center [651, 265] width 264 height 29
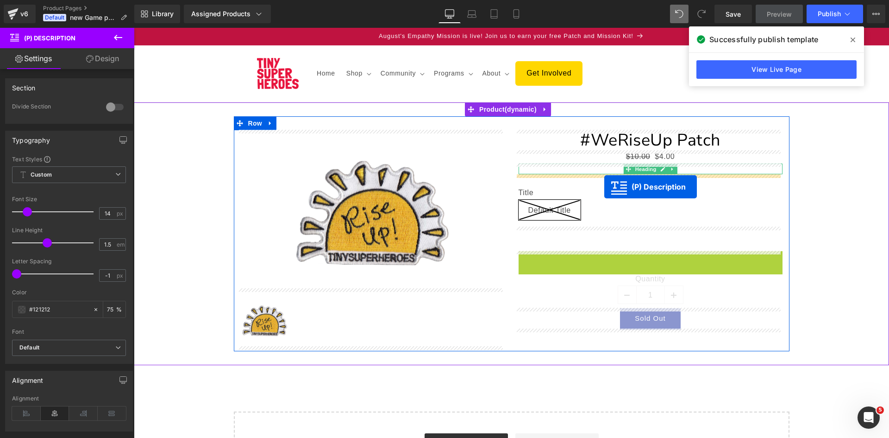
drag, startPoint x: 612, startPoint y: 267, endPoint x: 604, endPoint y: 187, distance: 80.5
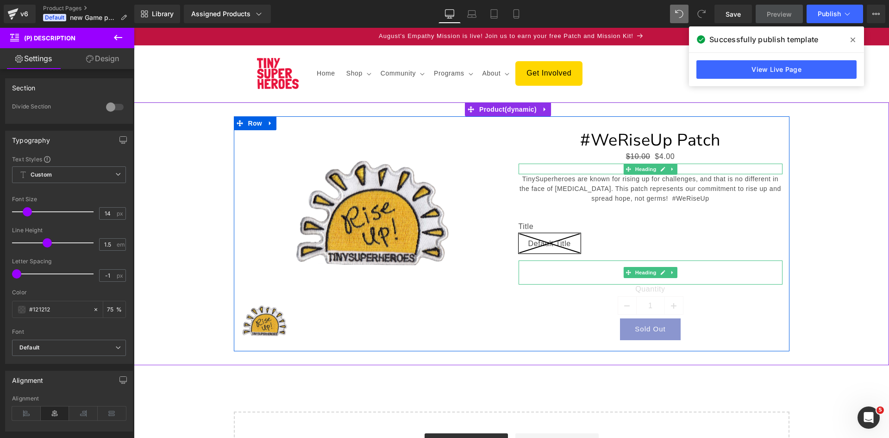
click at [608, 277] on h1 at bounding box center [651, 272] width 264 height 24
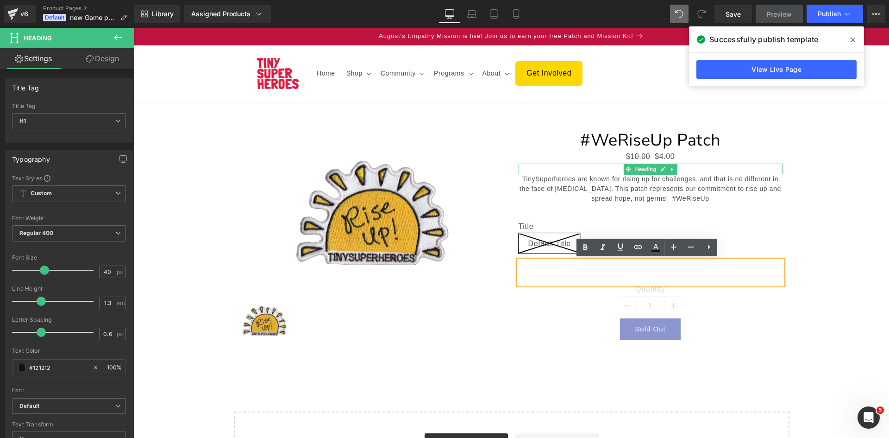
click at [0, 0] on icon at bounding box center [0, 0] width 0 height 0
click at [699, 219] on div "Title Default Title" at bounding box center [651, 234] width 264 height 52
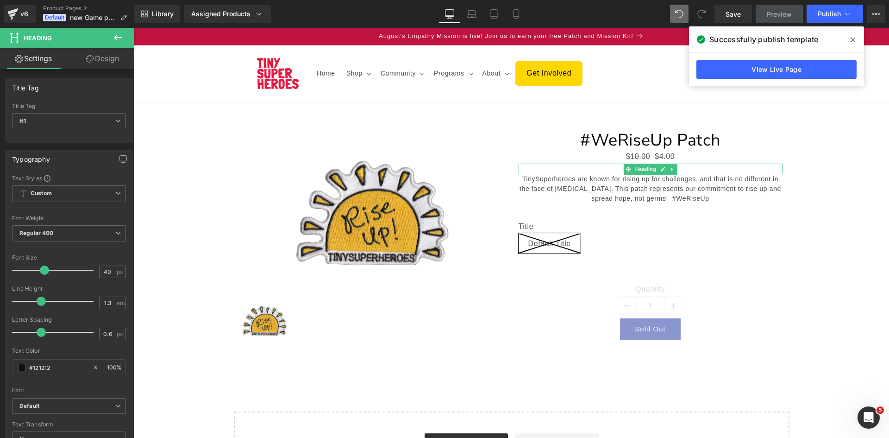
click at [782, 274] on div "#WeRiseUp Patch (P) Title $10.00 $4.00 (P) Price Description: Heading TinySuper…" at bounding box center [651, 235] width 278 height 210
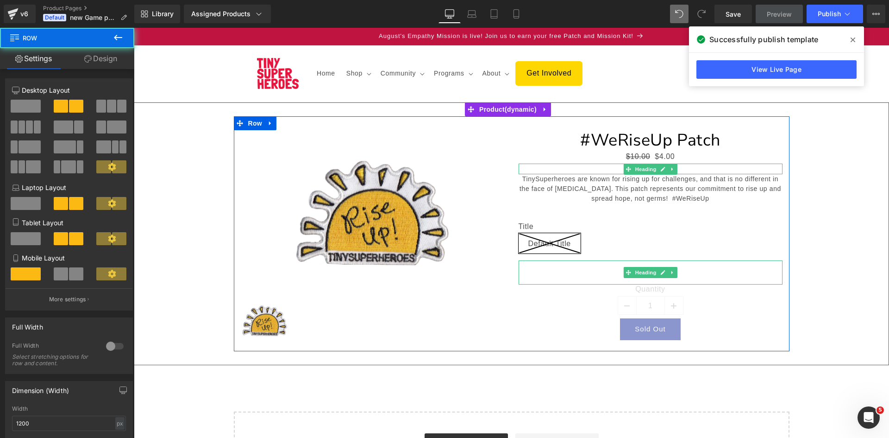
click at [734, 275] on h1 at bounding box center [651, 272] width 264 height 24
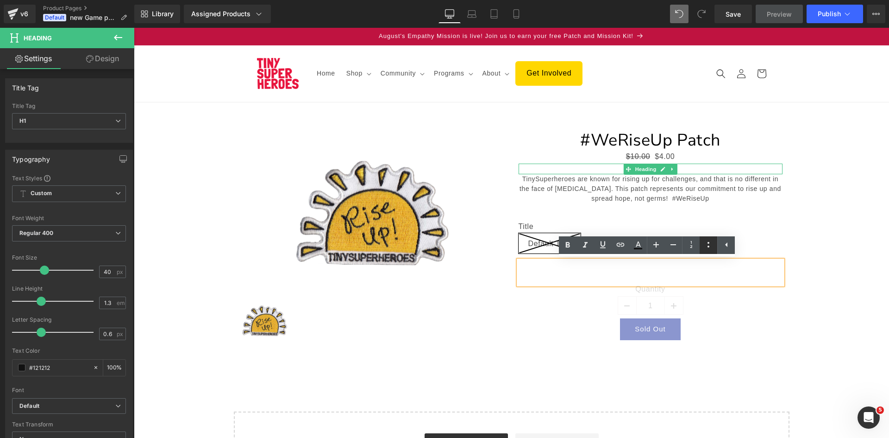
click at [708, 244] on icon at bounding box center [709, 245] width 2 height 6
click at [625, 272] on li at bounding box center [651, 272] width 264 height 24
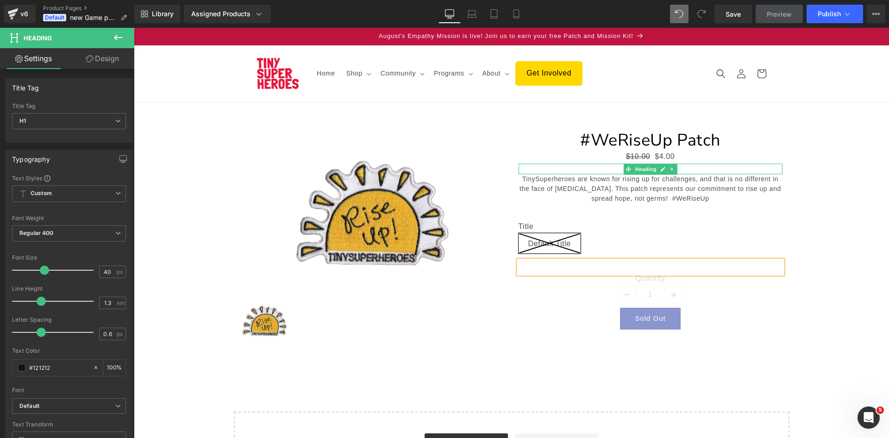
click at [581, 263] on div at bounding box center [651, 266] width 264 height 13
click at [699, 232] on label "Title" at bounding box center [651, 227] width 264 height 11
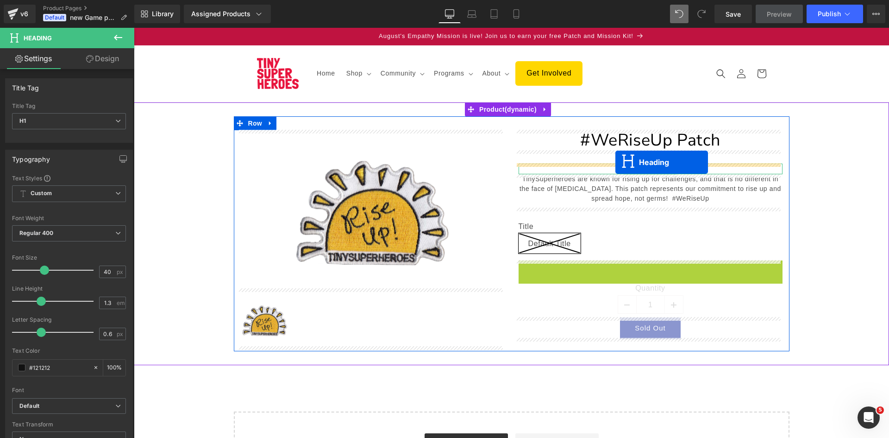
drag, startPoint x: 624, startPoint y: 266, endPoint x: 616, endPoint y: 162, distance: 104.1
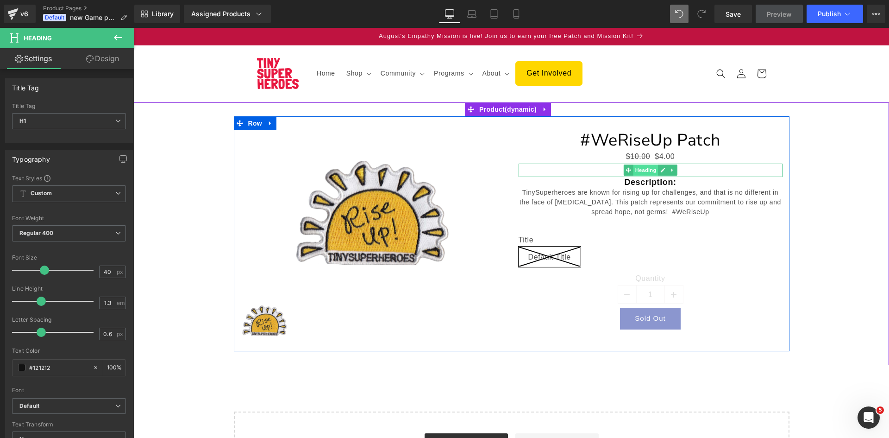
click at [648, 170] on span "Heading" at bounding box center [645, 169] width 25 height 11
click at [601, 170] on div "hello" at bounding box center [651, 170] width 264 height 13
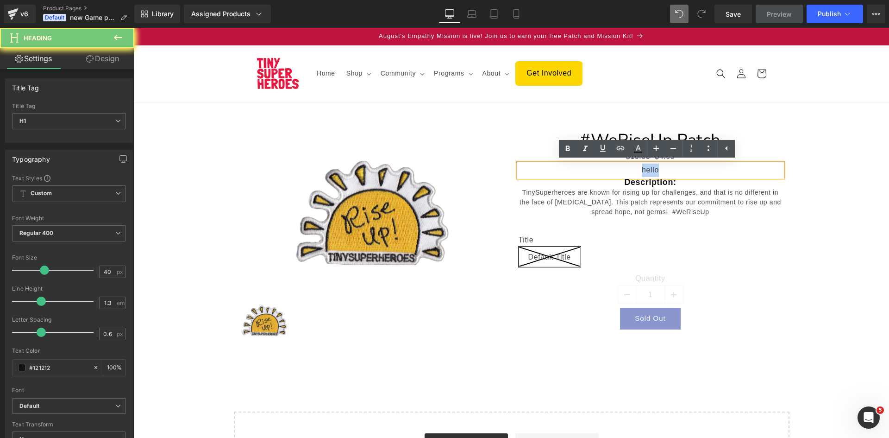
click at [601, 170] on div "hello" at bounding box center [651, 170] width 264 height 13
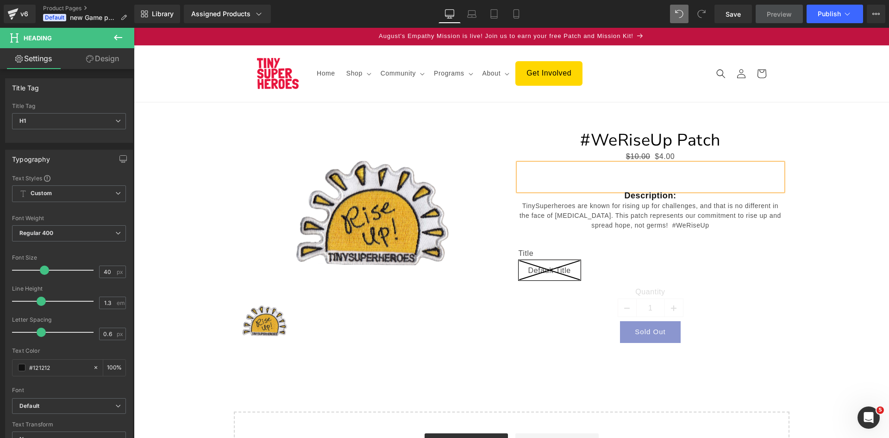
click at [652, 182] on div at bounding box center [651, 177] width 264 height 27
click at [704, 223] on p "TinySuperheroes are known for rising up for challenges, and that is no differen…" at bounding box center [651, 215] width 264 height 29
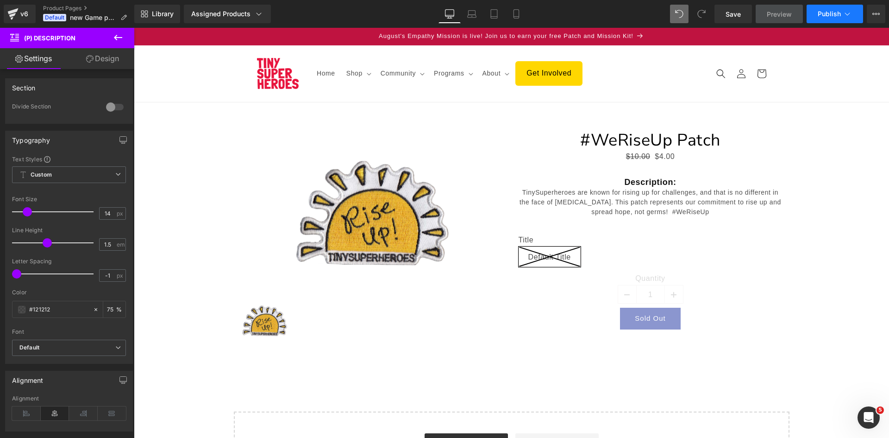
click at [825, 17] on span "Publish" at bounding box center [829, 13] width 23 height 7
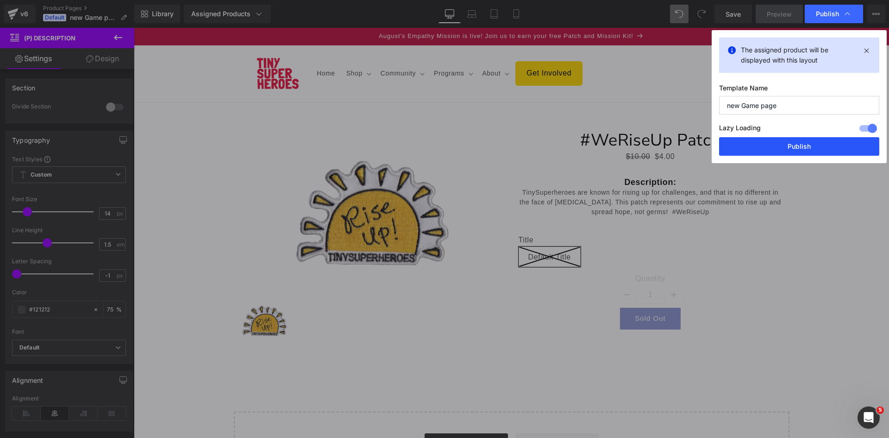
click at [764, 145] on button "Publish" at bounding box center [799, 146] width 160 height 19
